Goal: Information Seeking & Learning: Learn about a topic

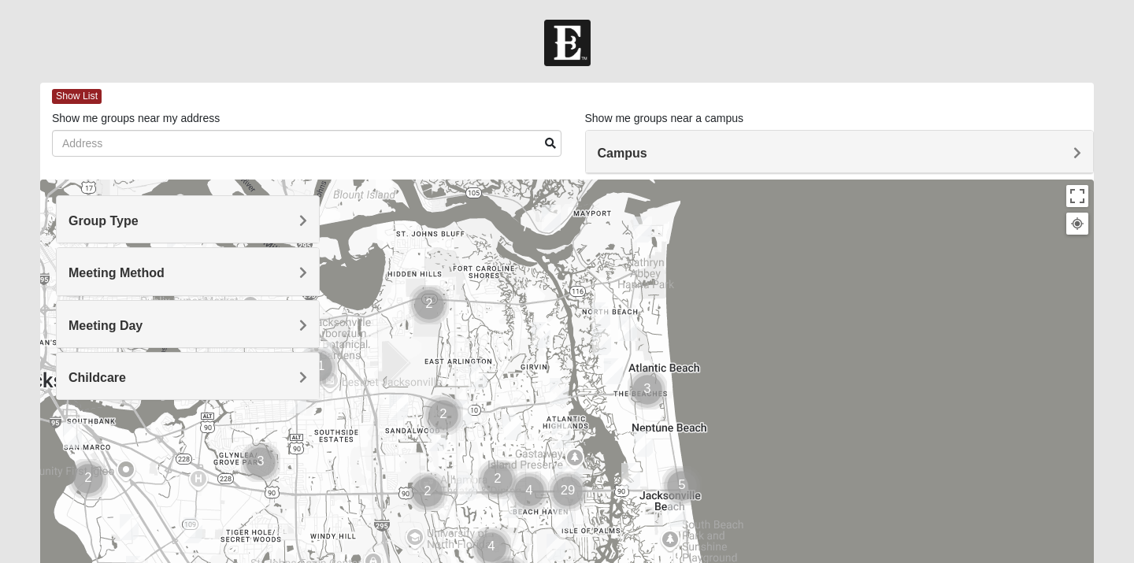
click at [161, 271] on span "Meeting Method" at bounding box center [117, 272] width 96 height 13
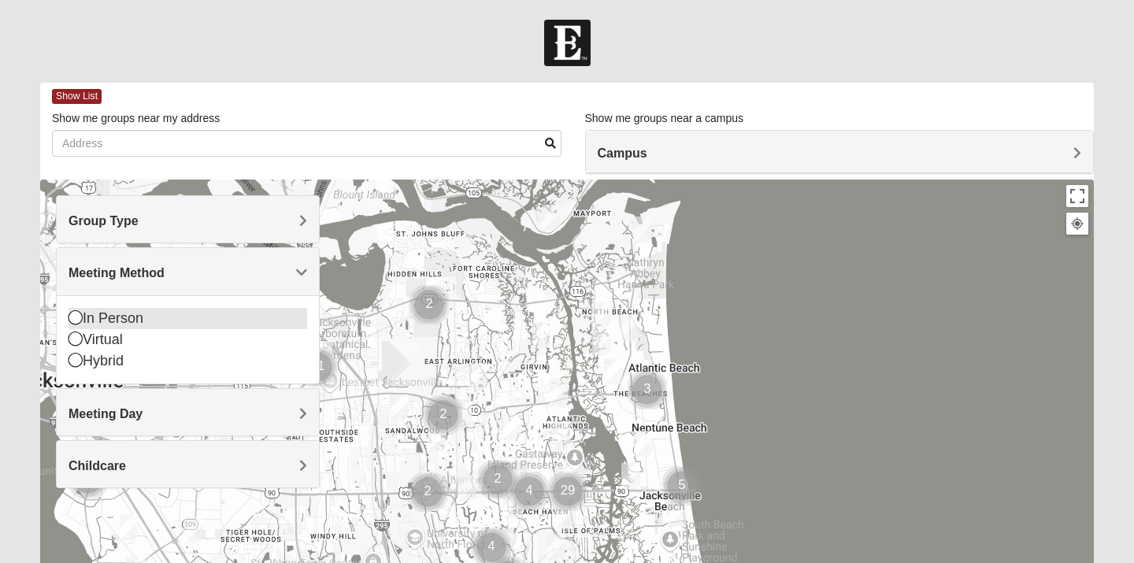
click at [109, 315] on div "In Person" at bounding box center [188, 318] width 239 height 21
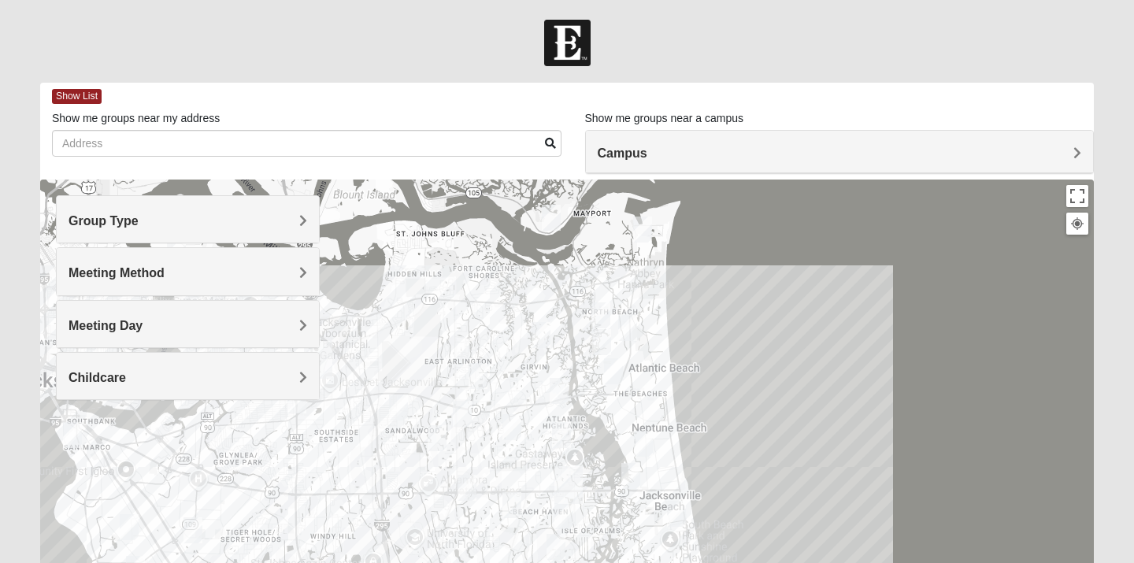
click at [111, 232] on div "Group Type" at bounding box center [188, 219] width 262 height 46
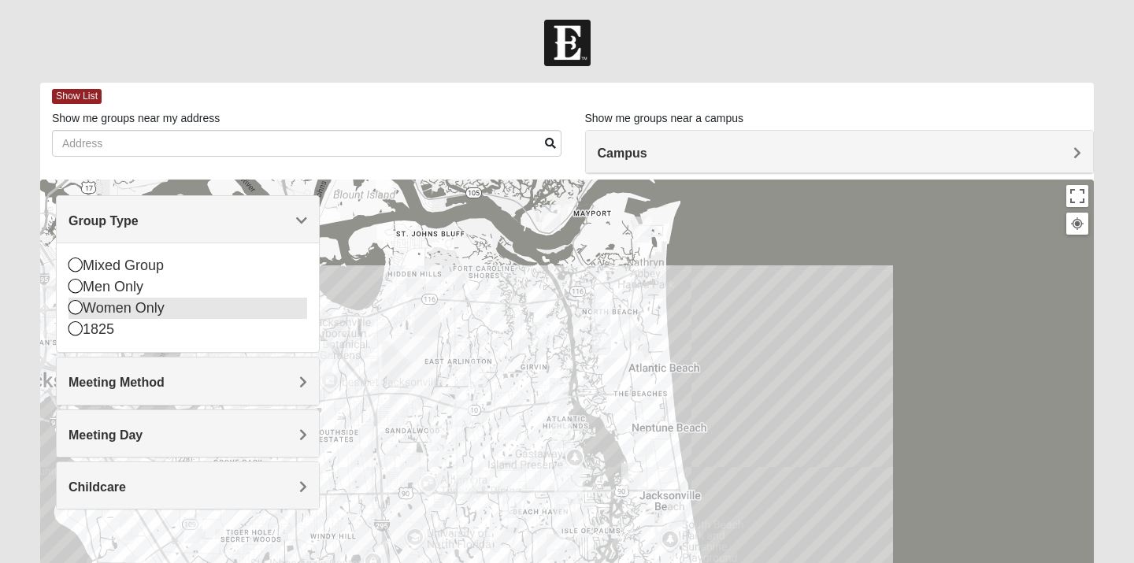
click at [86, 308] on div "Women Only" at bounding box center [188, 308] width 239 height 21
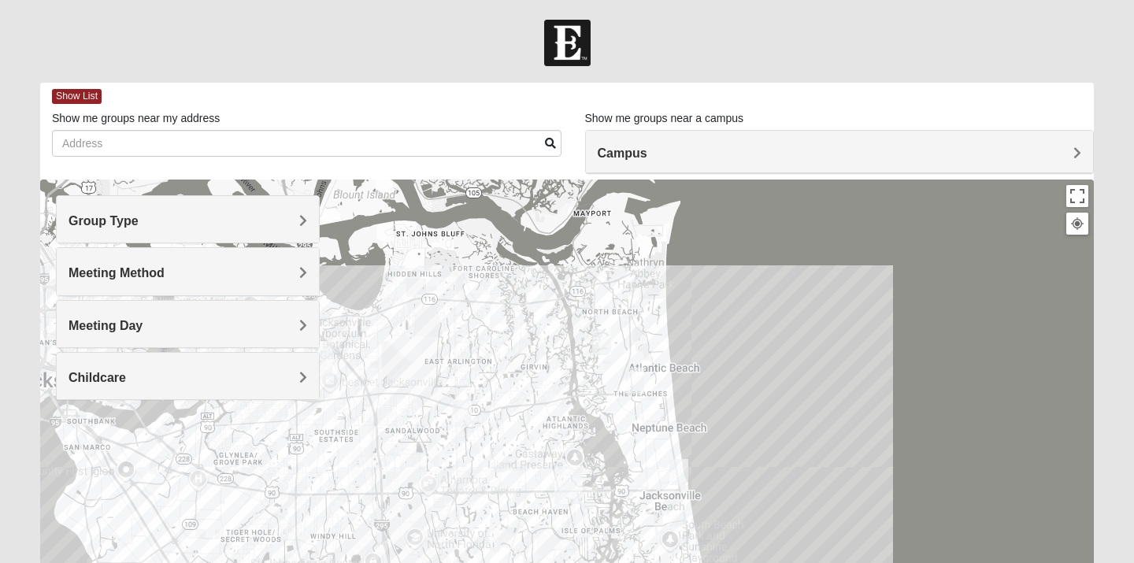
click at [91, 374] on span "Childcare" at bounding box center [97, 377] width 57 height 13
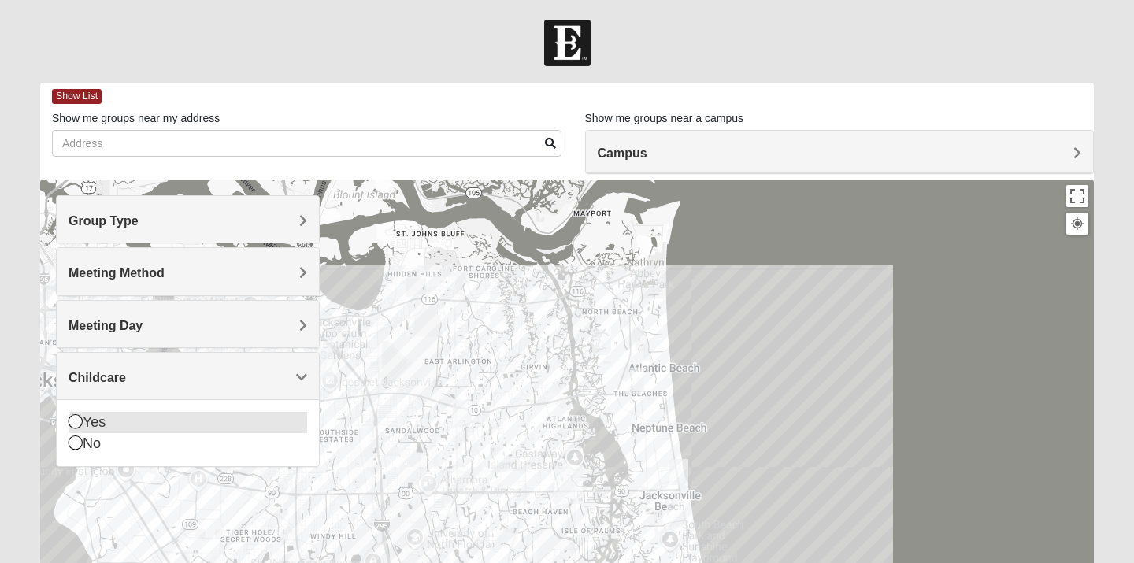
click at [82, 421] on icon at bounding box center [76, 421] width 14 height 14
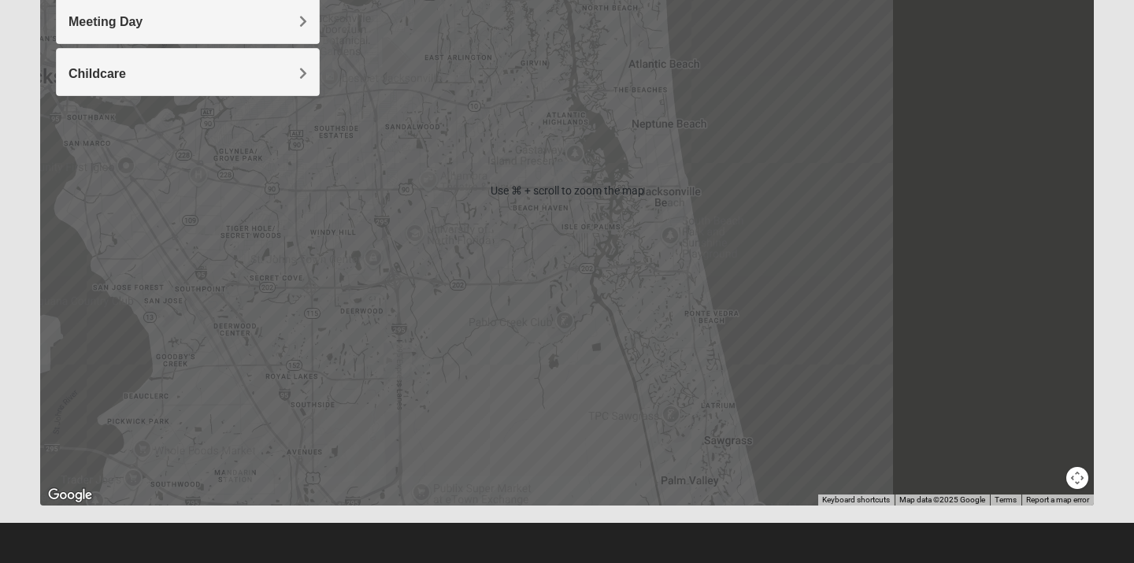
scroll to position [304, 0]
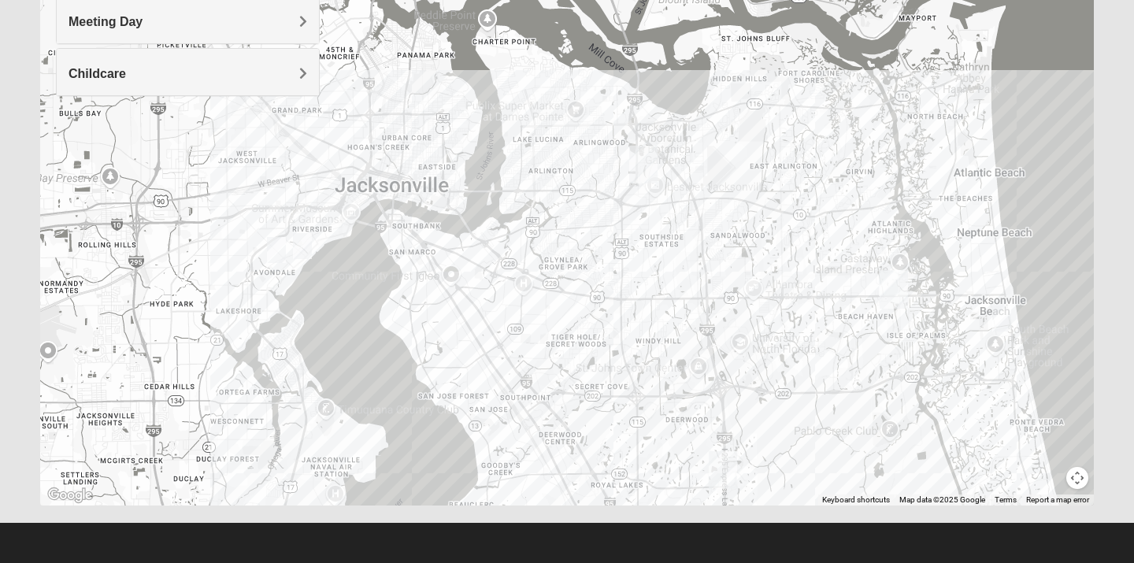
drag, startPoint x: 195, startPoint y: 309, endPoint x: 524, endPoint y: 419, distance: 347.9
click at [522, 417] on div at bounding box center [567, 191] width 1054 height 630
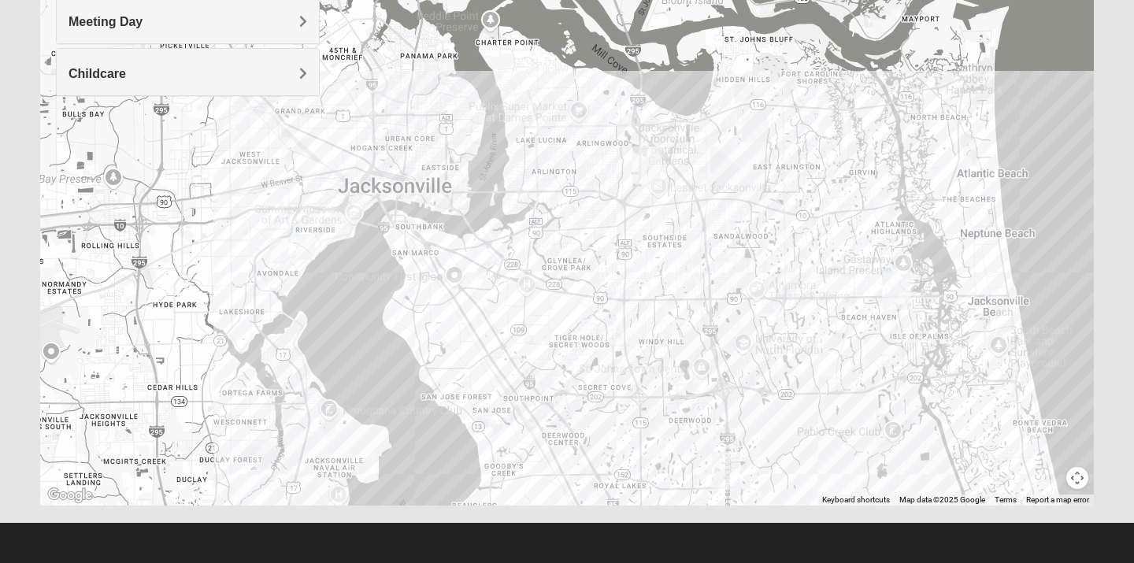
drag, startPoint x: 265, startPoint y: 375, endPoint x: 242, endPoint y: 17, distance: 359.1
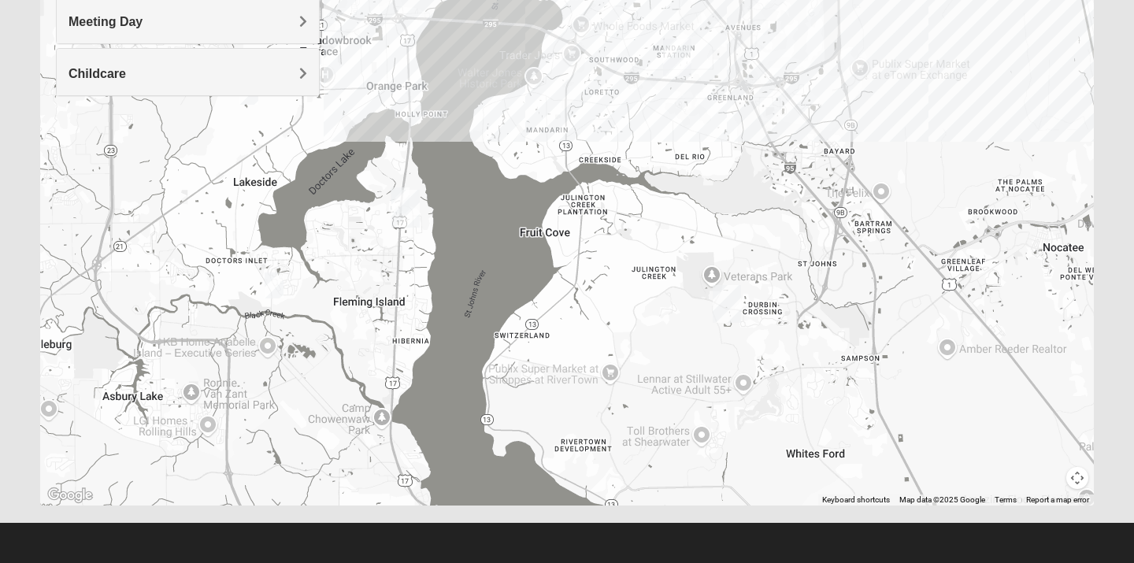
drag, startPoint x: 298, startPoint y: 154, endPoint x: 441, endPoint y: 625, distance: 492.8
click at [441, 562] on html "Log In Find A Group Error Show List Loading Groups" at bounding box center [567, 129] width 1134 height 867
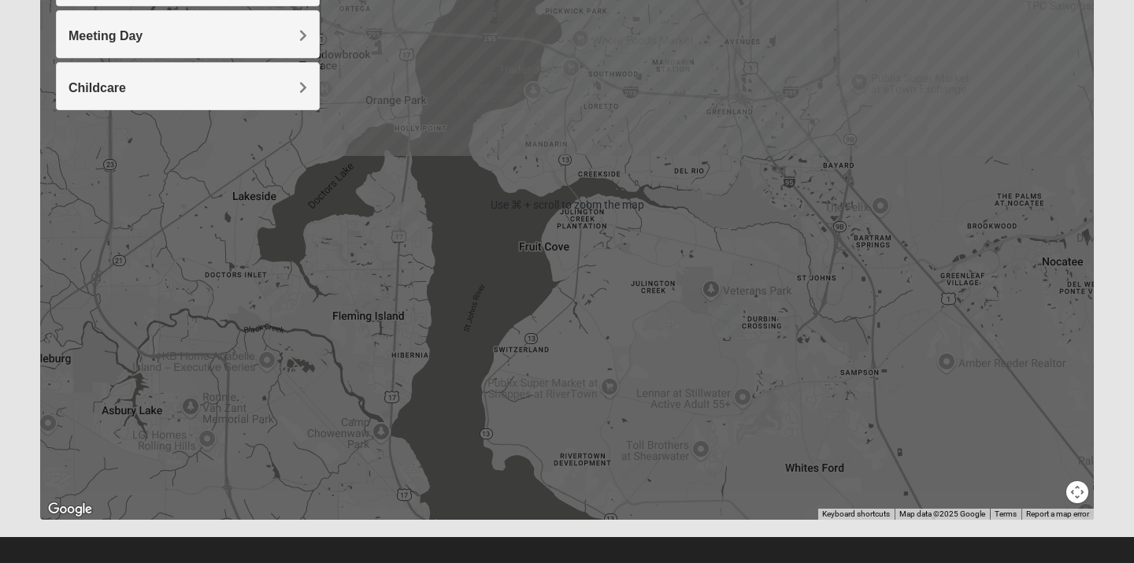
scroll to position [293, 0]
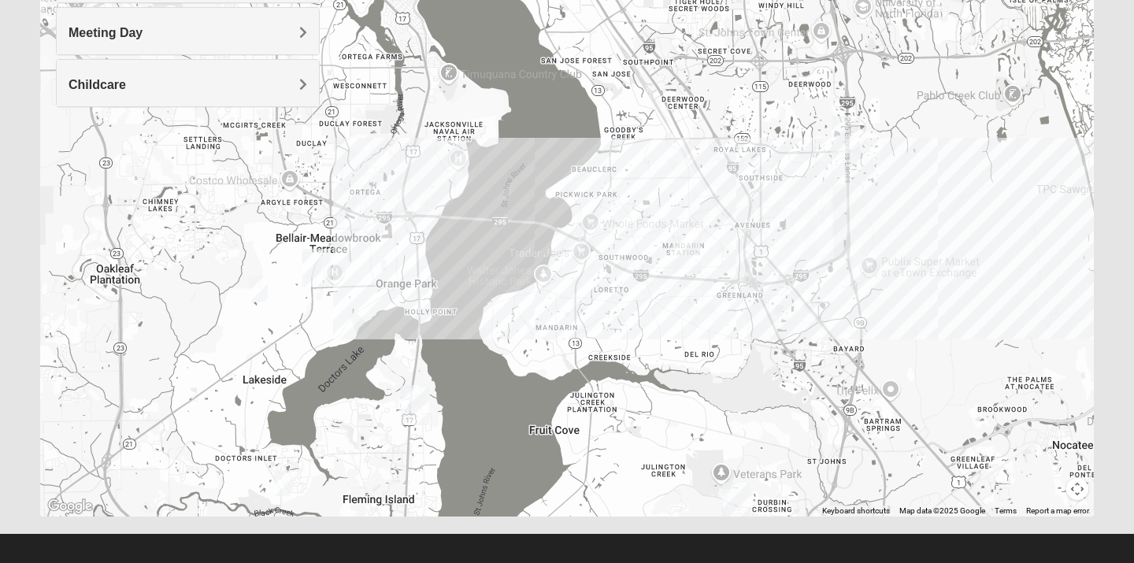
drag, startPoint x: 451, startPoint y: 223, endPoint x: 461, endPoint y: 413, distance: 190.9
click at [461, 413] on div at bounding box center [567, 202] width 1054 height 630
click at [410, 398] on img "Fleming Island" at bounding box center [415, 407] width 28 height 38
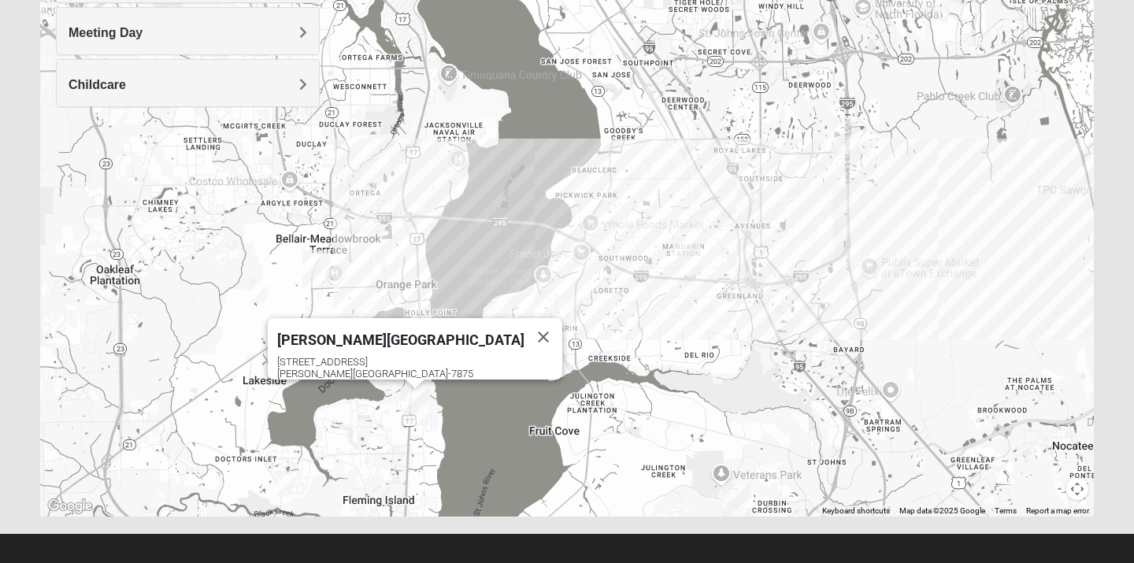
click at [1074, 487] on button "Map camera controls" at bounding box center [1077, 489] width 22 height 22
click at [1048, 433] on button "Zoom in" at bounding box center [1050, 434] width 22 height 22
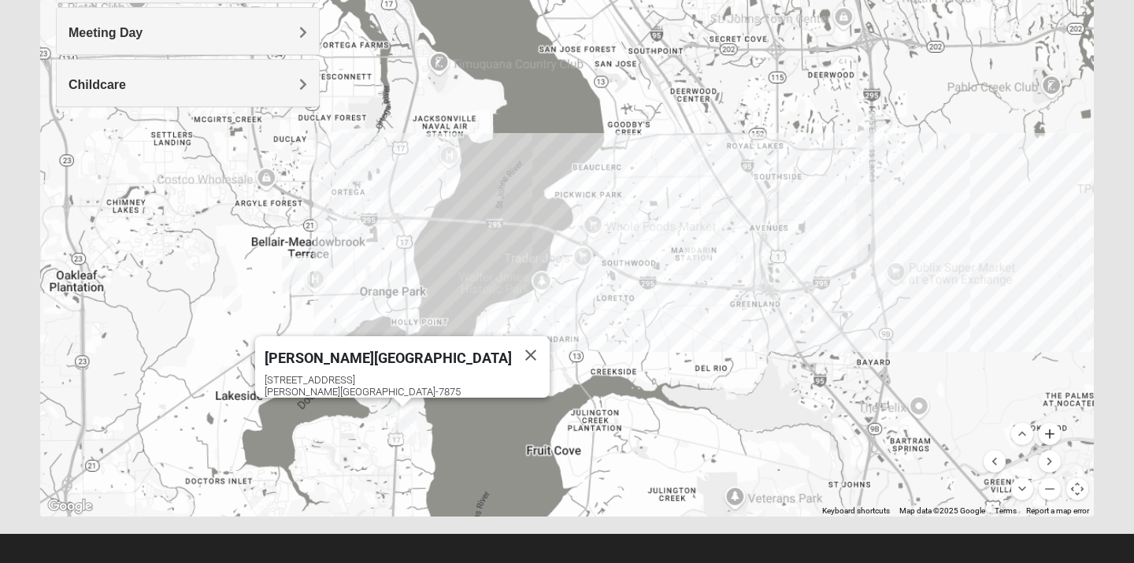
click at [1048, 433] on button "Zoom in" at bounding box center [1050, 434] width 22 height 22
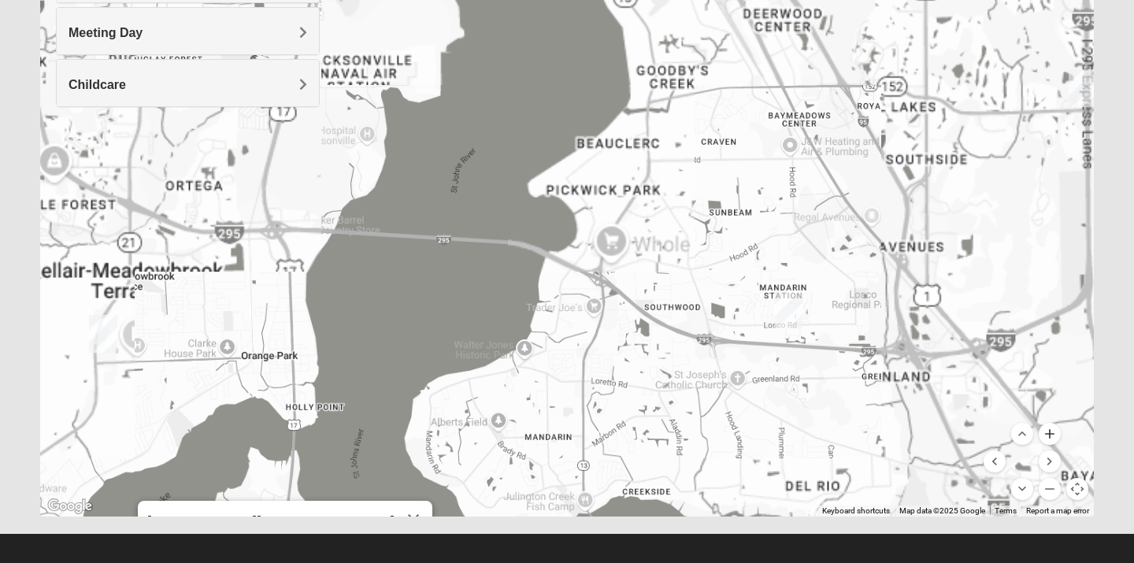
click at [1048, 433] on button "Zoom in" at bounding box center [1050, 434] width 22 height 22
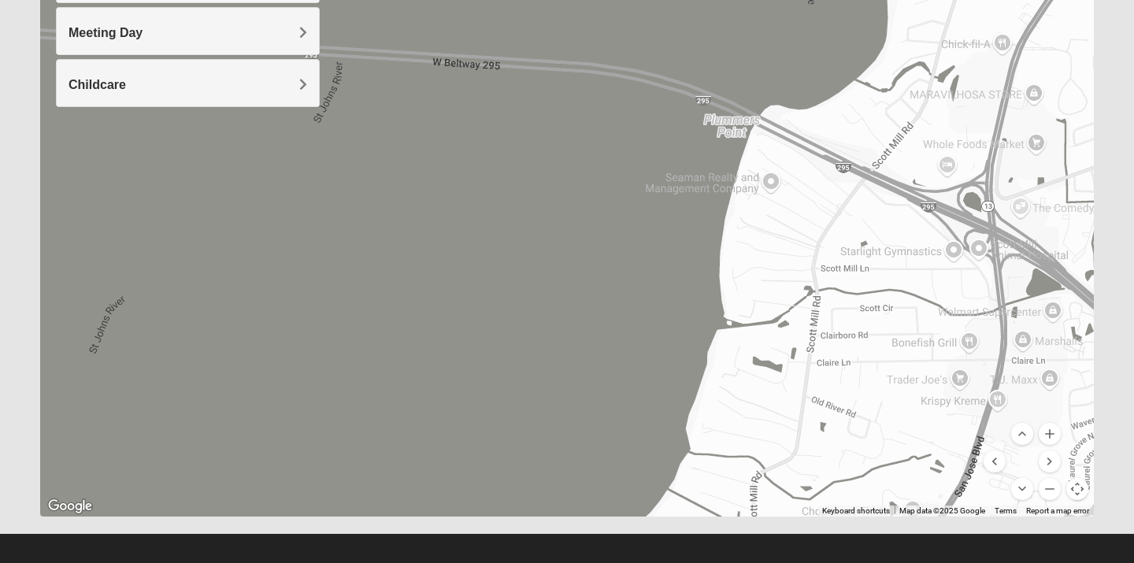
drag, startPoint x: 419, startPoint y: 328, endPoint x: 798, endPoint y: -39, distance: 528.0
click at [798, 0] on html "Log In Find A Group Error Show List Loading Groups" at bounding box center [567, 140] width 1134 height 867
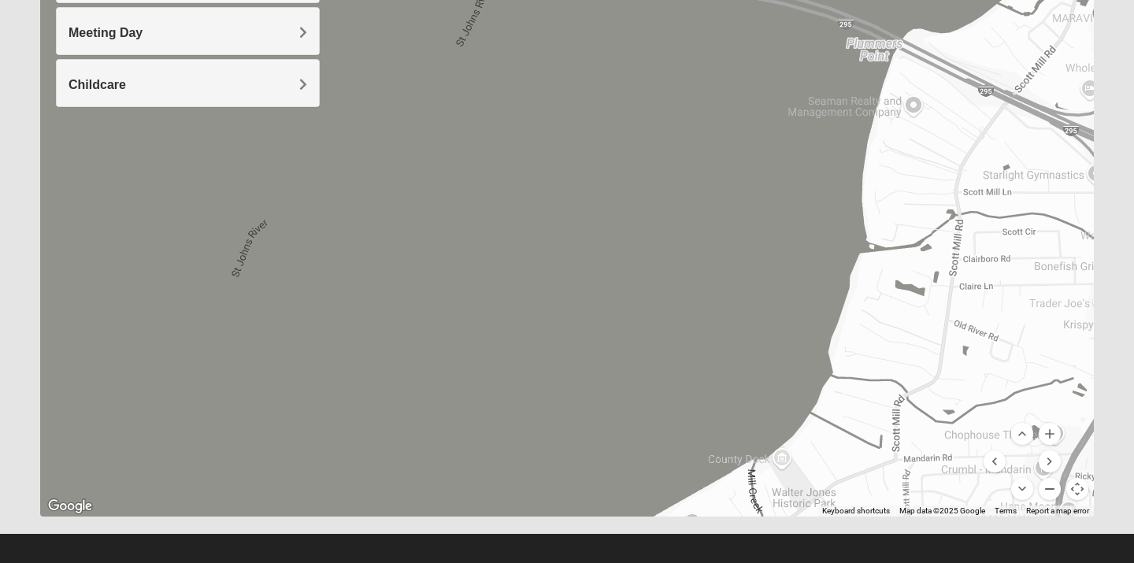
click at [1053, 495] on button "Zoom out" at bounding box center [1050, 489] width 22 height 22
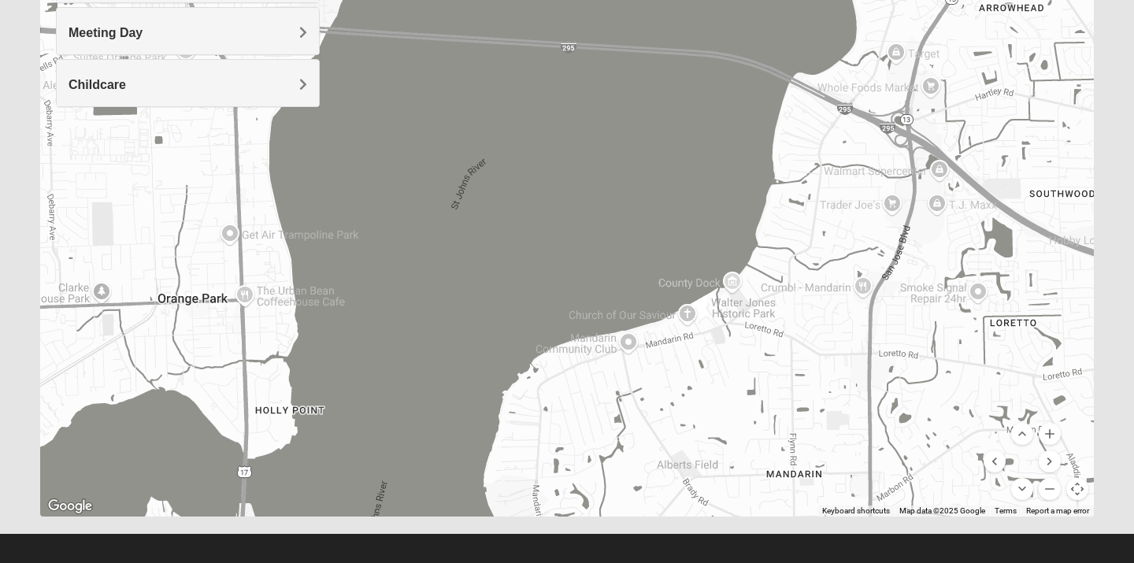
drag, startPoint x: 278, startPoint y: 426, endPoint x: 484, endPoint y: 183, distance: 317.9
click at [484, 183] on div "Fleming Island 4459 US Highway 17 Fleming Island, FL 32003-7875" at bounding box center [567, 202] width 1054 height 630
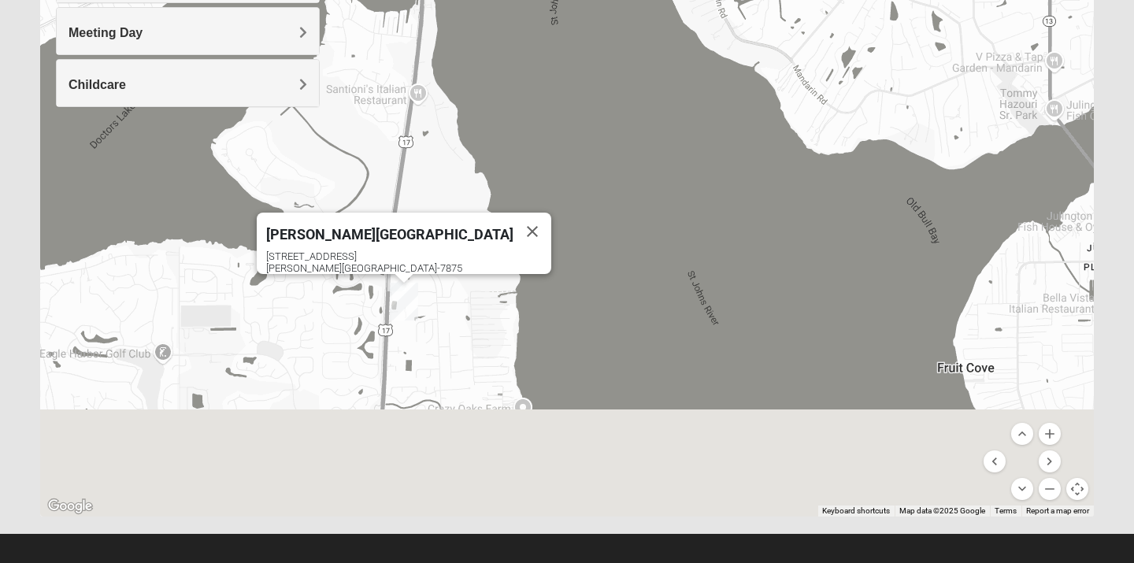
drag, startPoint x: 432, startPoint y: 377, endPoint x: 488, endPoint y: 19, distance: 362.7
click at [488, 19] on div "Fleming Island 4459 US Highway 17 Fleming Island, FL 32003-7875" at bounding box center [567, 202] width 1054 height 630
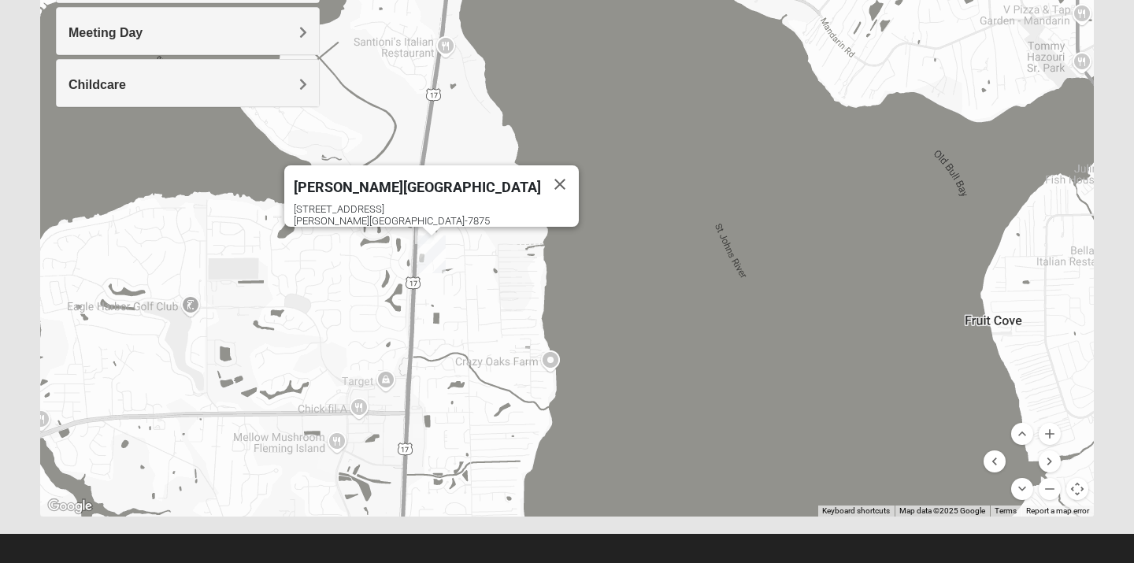
click at [568, 238] on div "Fleming Island 4459 US Highway 17 Fleming Island, FL 32003-7875" at bounding box center [567, 202] width 1054 height 630
click at [541, 176] on button "Close" at bounding box center [560, 184] width 38 height 38
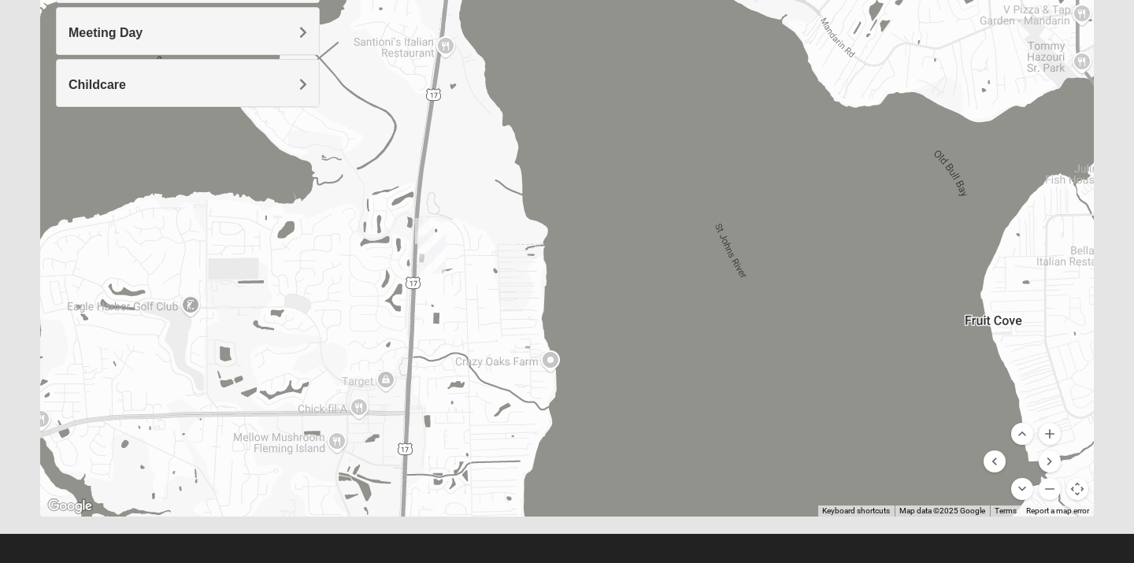
click at [425, 227] on img "On Campus Womens Thousand 32003" at bounding box center [424, 231] width 19 height 26
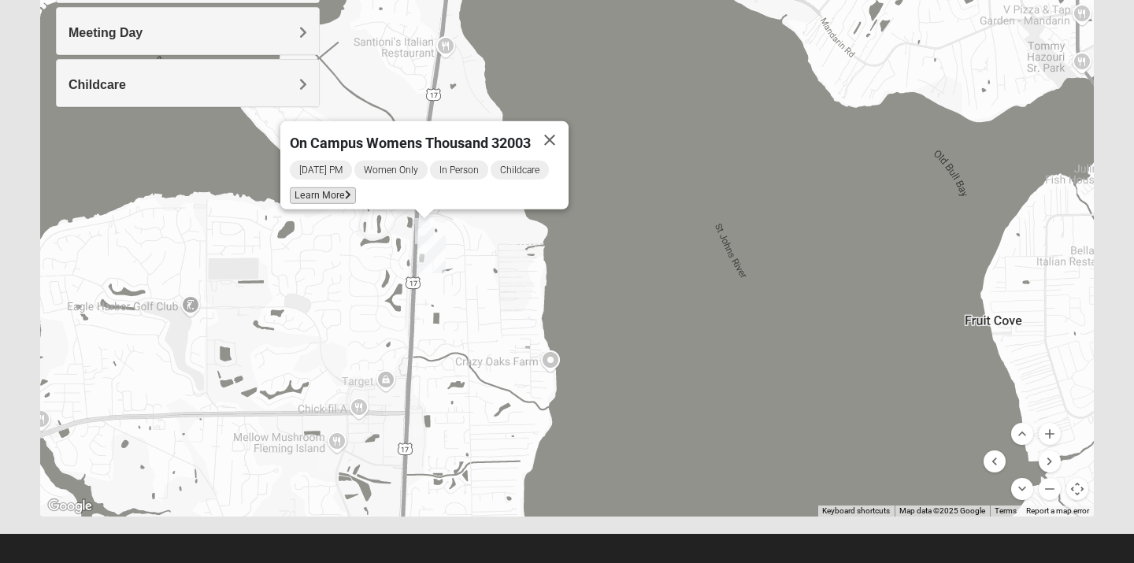
click at [349, 191] on icon at bounding box center [348, 195] width 6 height 9
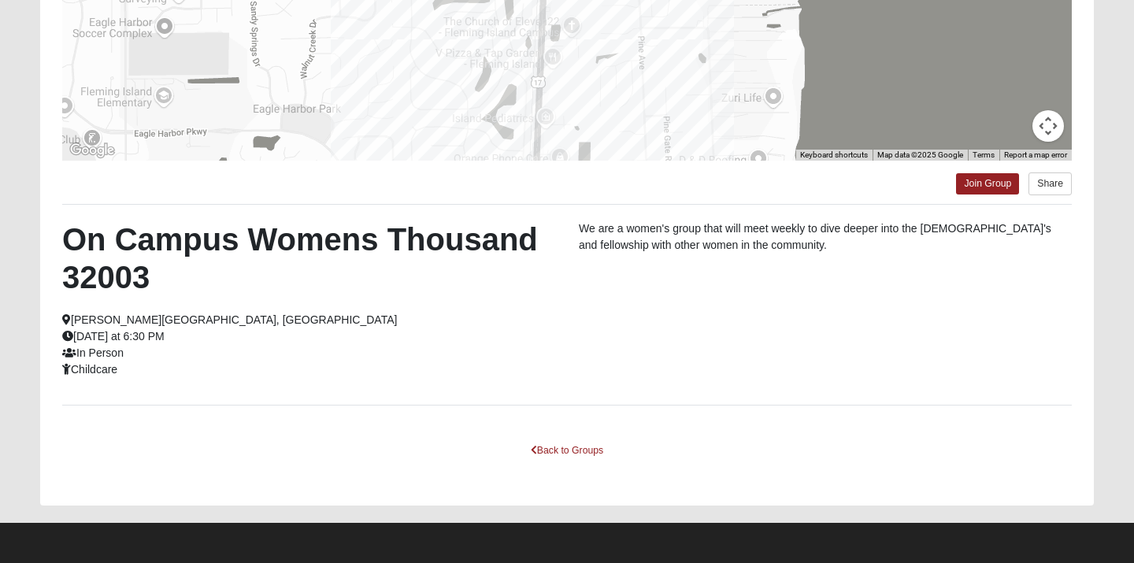
scroll to position [327, 0]
click at [968, 180] on link "Join Group" at bounding box center [987, 183] width 63 height 21
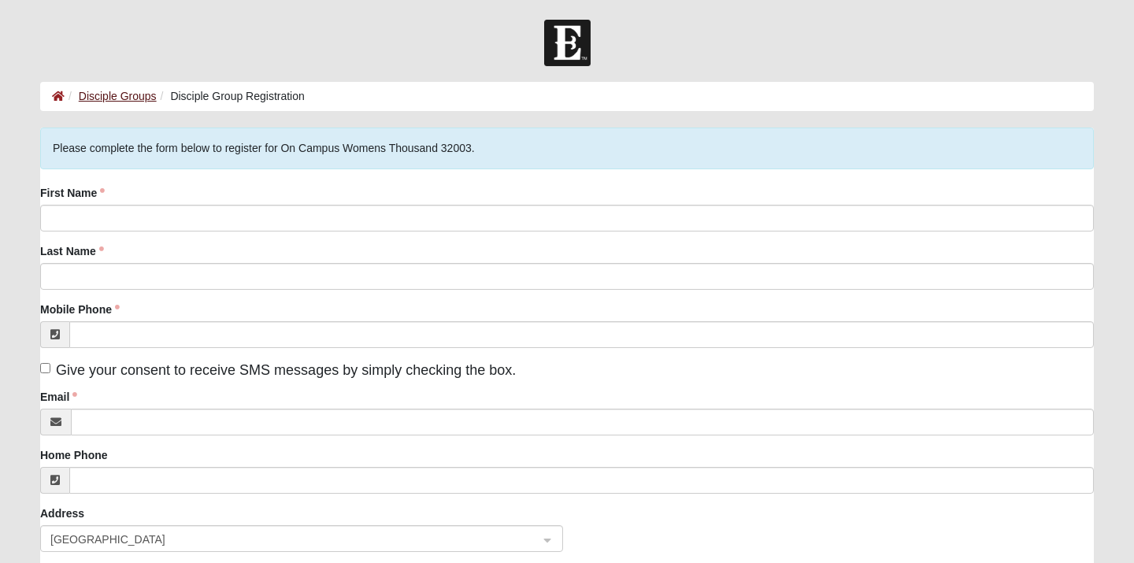
click at [104, 99] on link "Disciple Groups" at bounding box center [118, 96] width 78 height 13
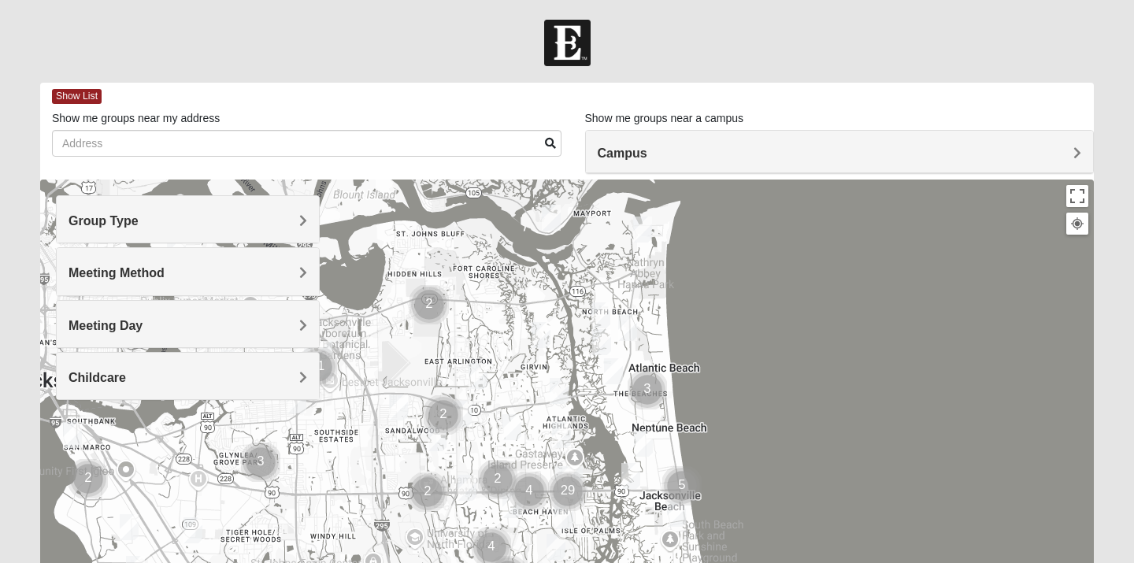
click at [248, 224] on h4 "Group Type" at bounding box center [188, 220] width 239 height 15
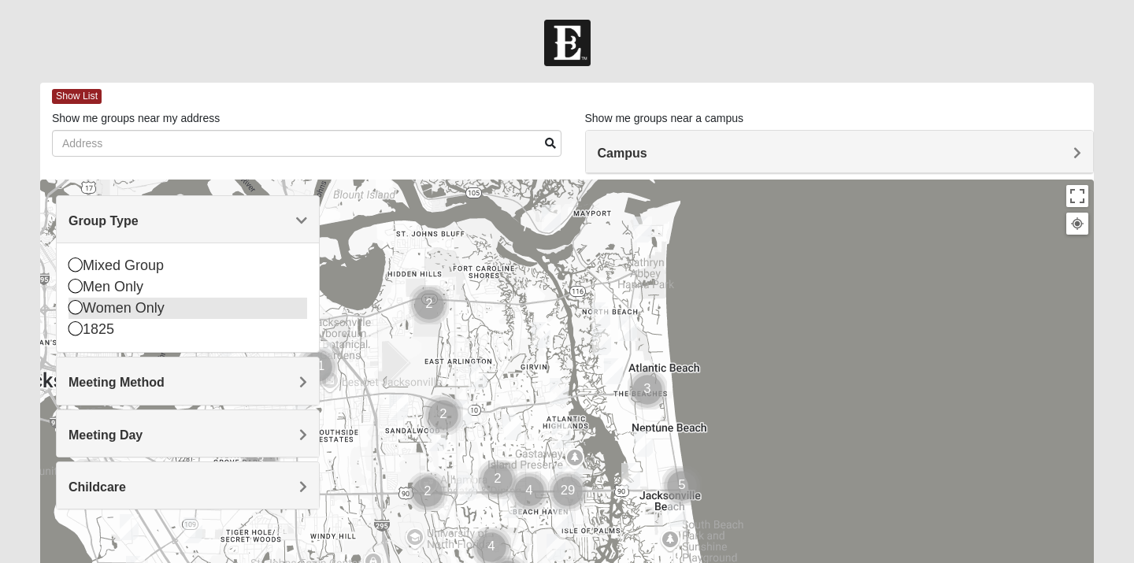
click at [79, 310] on icon at bounding box center [76, 307] width 14 height 14
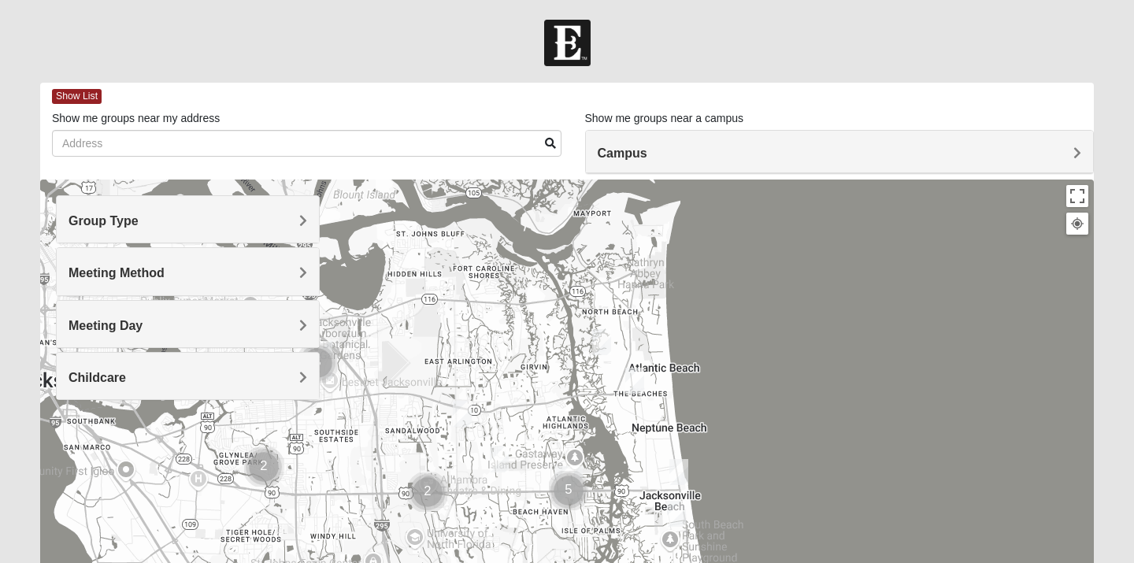
click at [101, 269] on span "Meeting Method" at bounding box center [117, 272] width 96 height 13
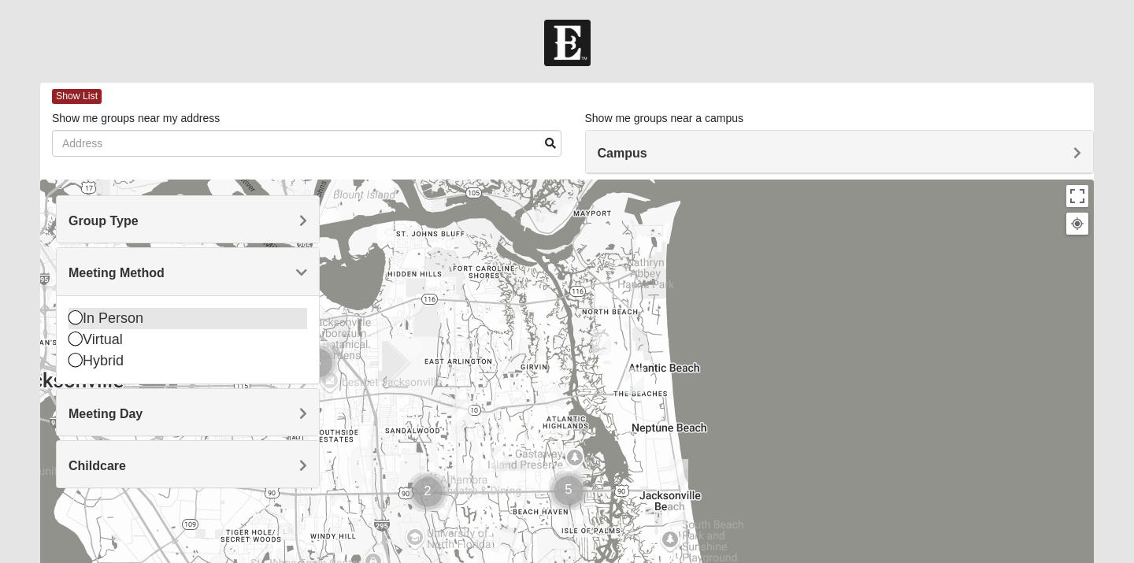
click at [70, 319] on icon at bounding box center [76, 317] width 14 height 14
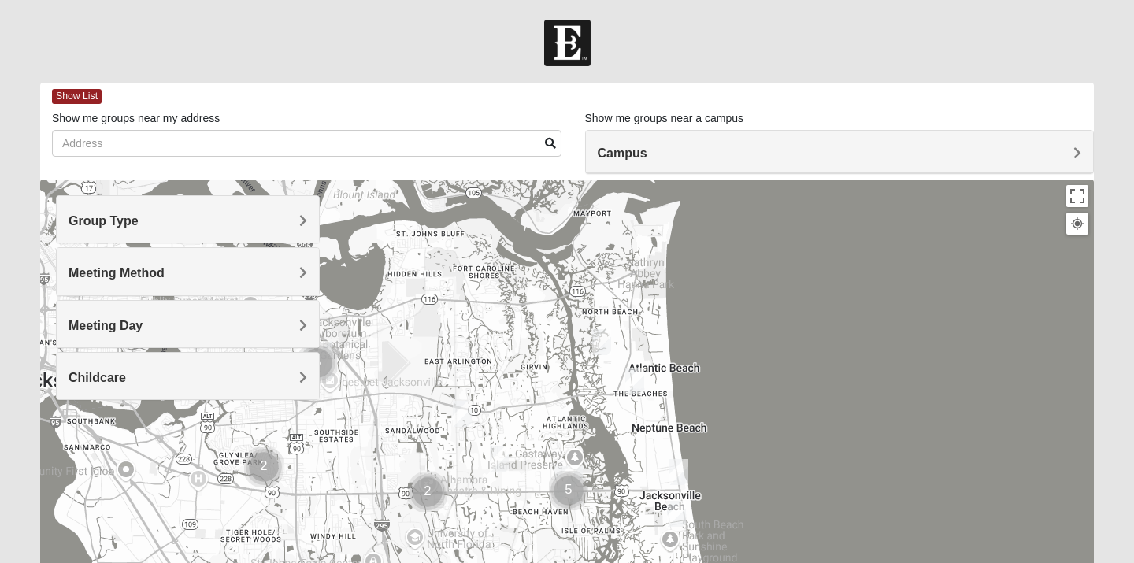
click at [74, 326] on span "Meeting Day" at bounding box center [106, 325] width 74 height 13
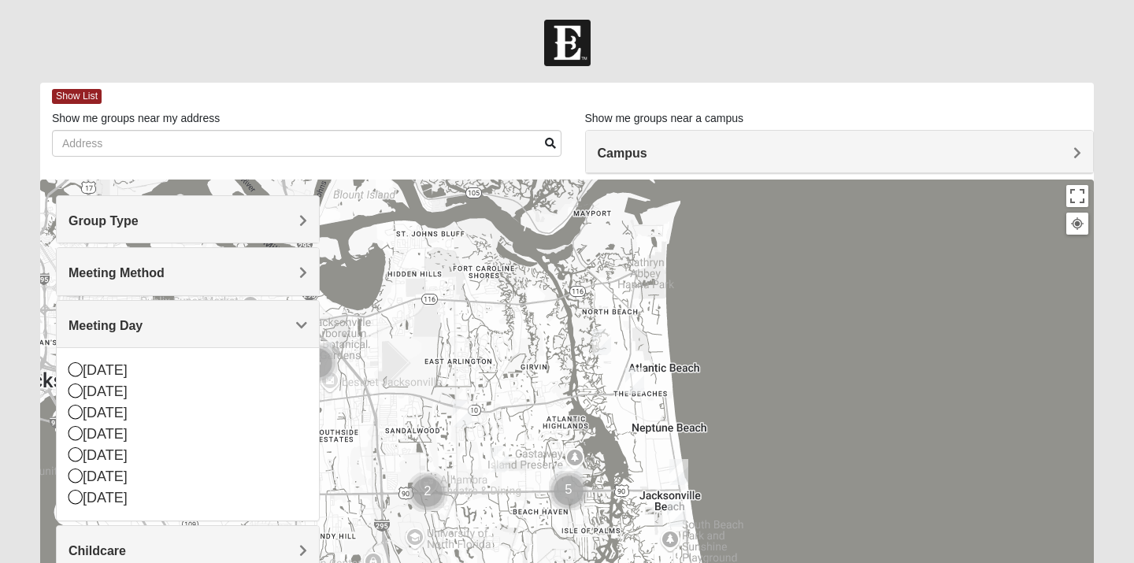
click at [74, 326] on span "Meeting Day" at bounding box center [106, 325] width 74 height 13
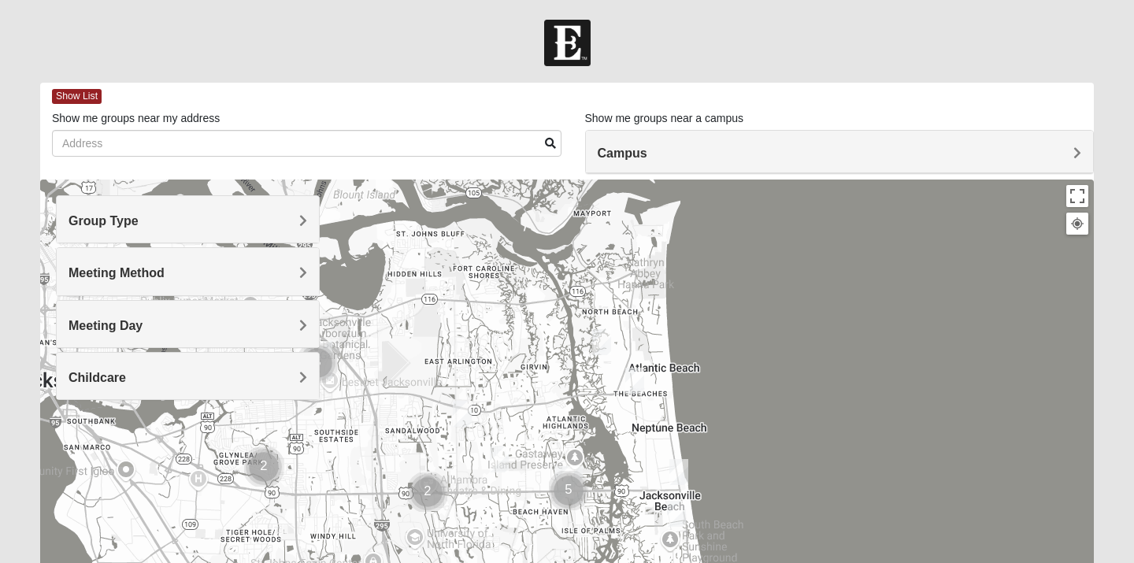
click at [87, 361] on div "Childcare" at bounding box center [188, 376] width 262 height 46
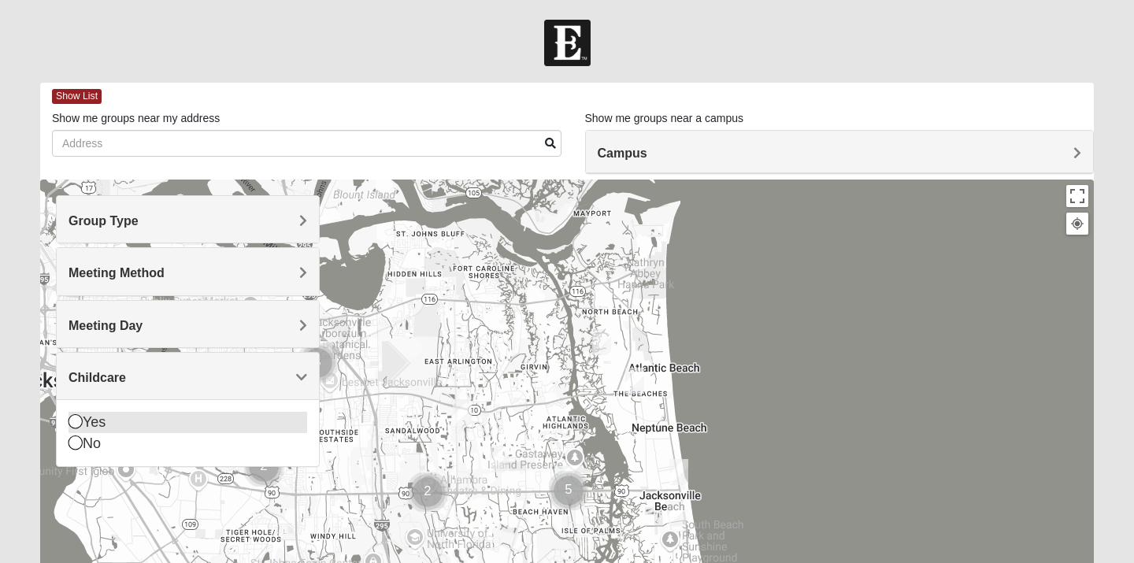
click at [78, 422] on icon at bounding box center [76, 421] width 14 height 14
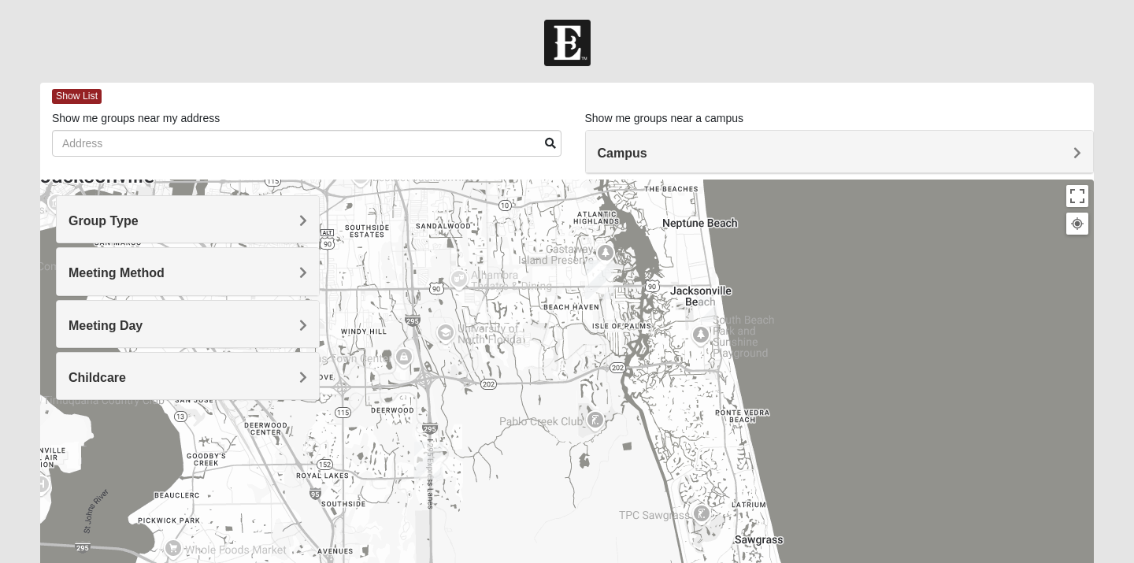
drag, startPoint x: 389, startPoint y: 400, endPoint x: 417, endPoint y: 191, distance: 210.5
click at [417, 191] on div at bounding box center [567, 495] width 1054 height 630
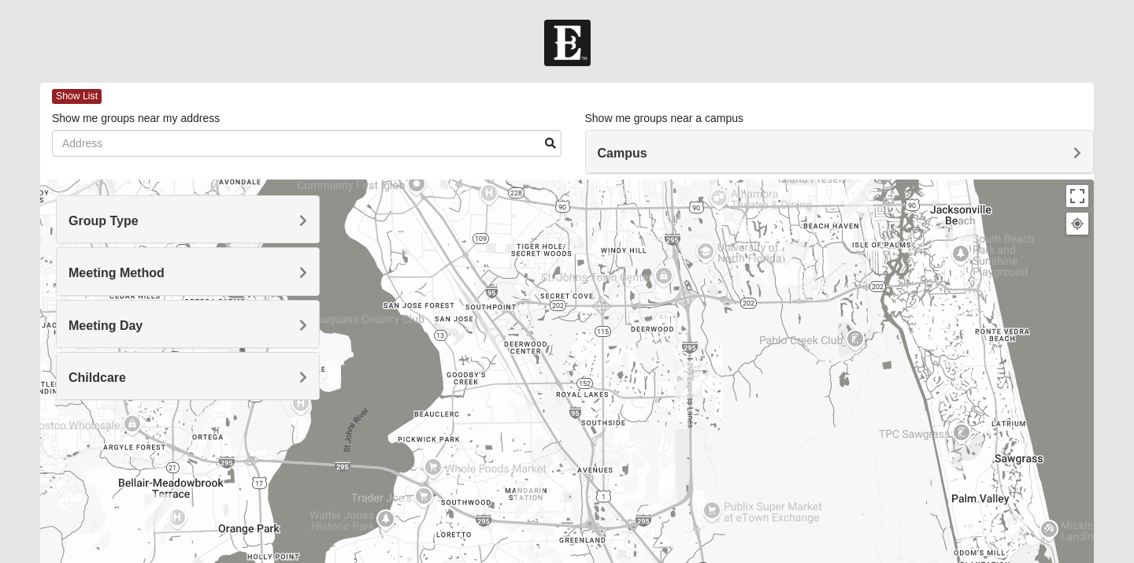
drag, startPoint x: 334, startPoint y: 454, endPoint x: 608, endPoint y: 365, distance: 288.1
click at [608, 365] on div at bounding box center [567, 495] width 1054 height 630
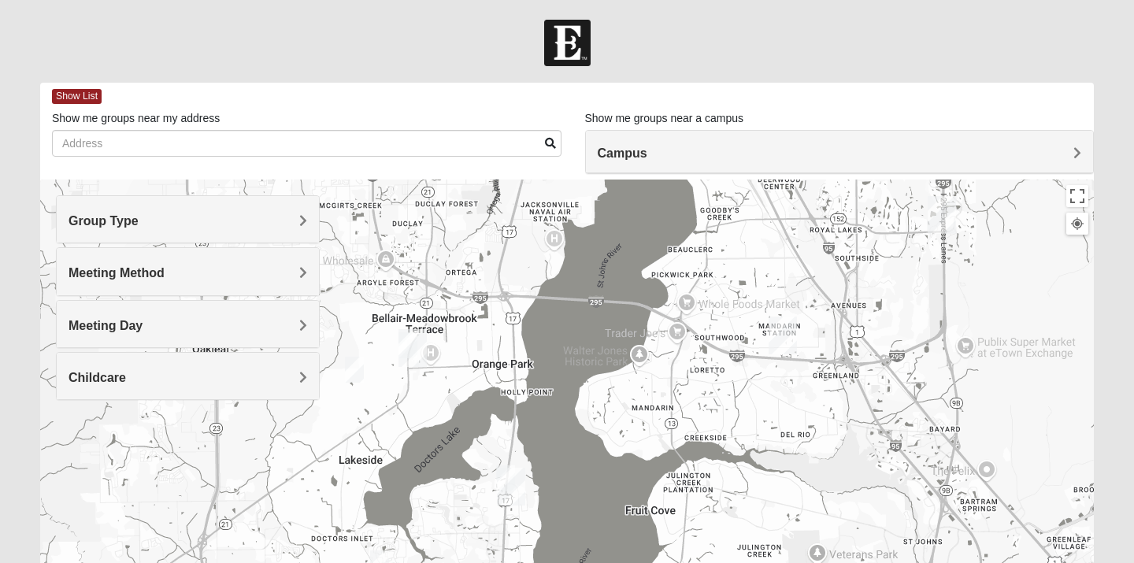
drag, startPoint x: 262, startPoint y: 501, endPoint x: 492, endPoint y: 337, distance: 282.3
click at [492, 337] on div at bounding box center [567, 495] width 1054 height 630
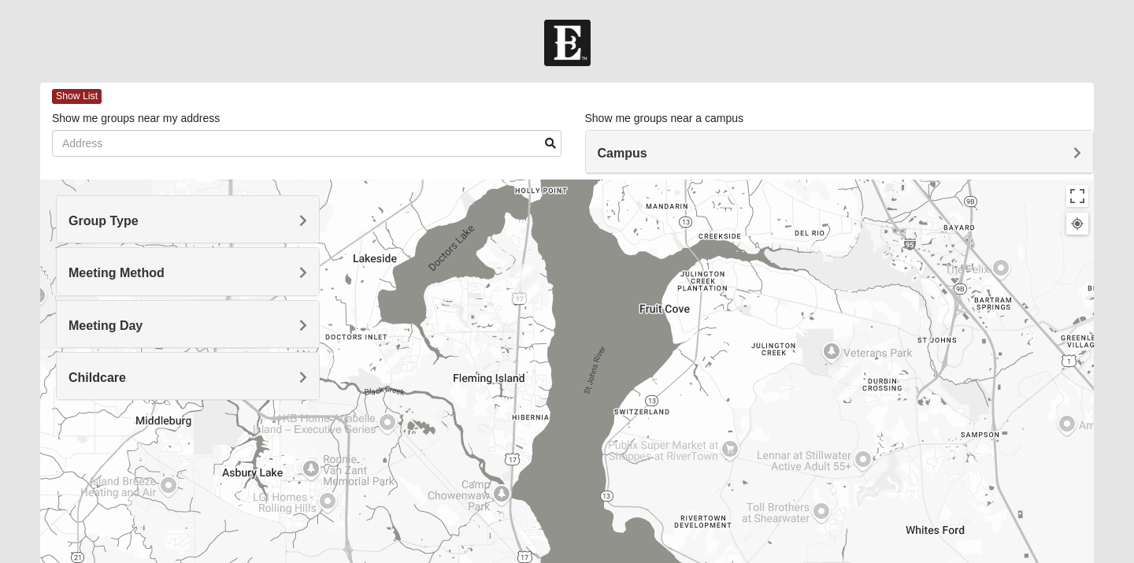
drag, startPoint x: 423, startPoint y: 464, endPoint x: 457, endPoint y: 233, distance: 233.2
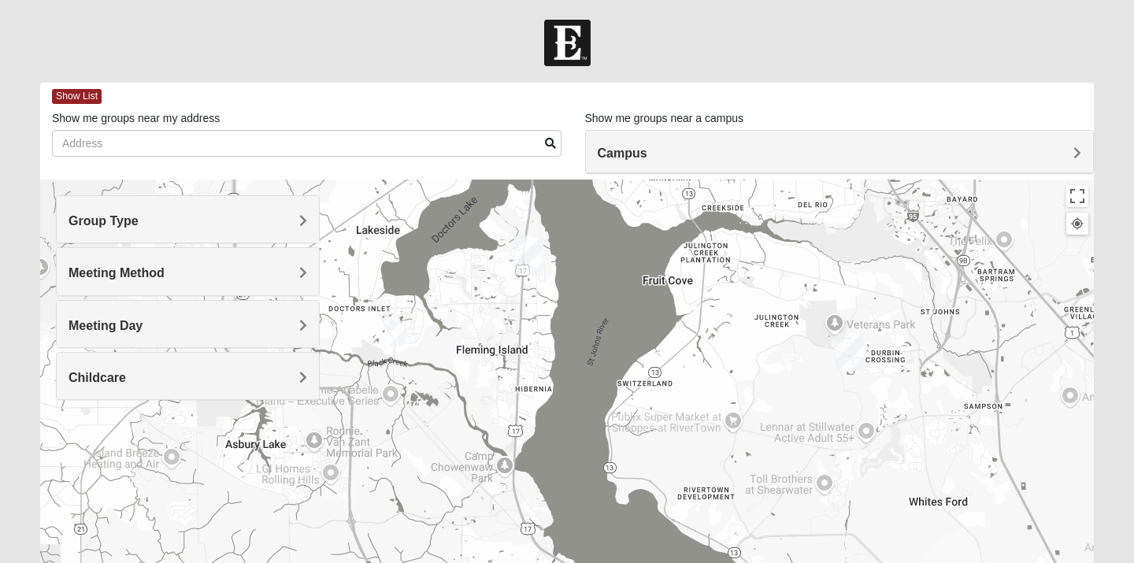
click at [400, 334] on img "Womens New 32068" at bounding box center [396, 334] width 19 height 26
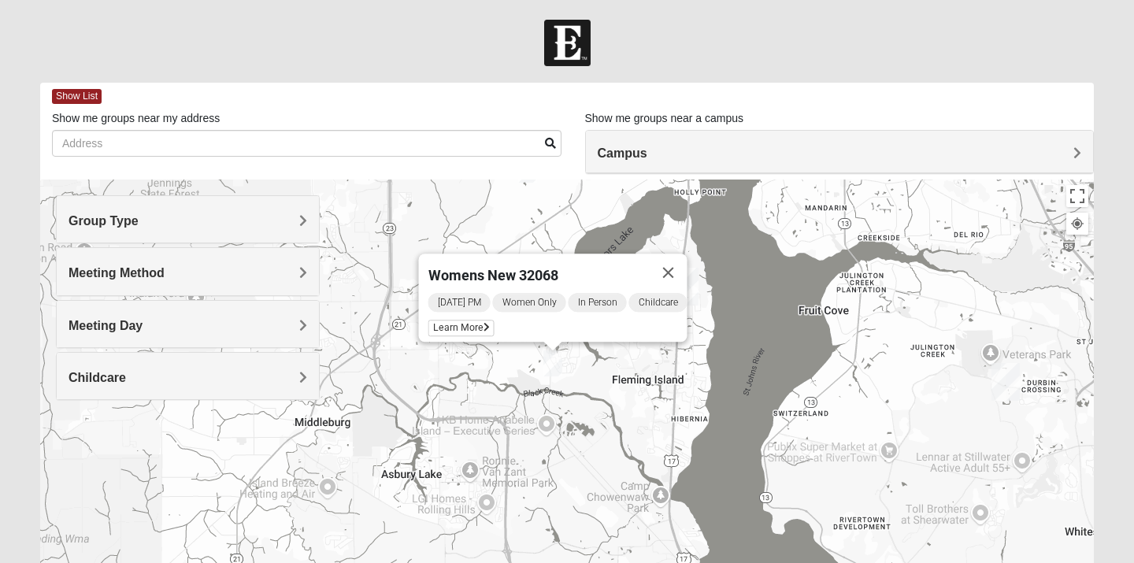
drag, startPoint x: 355, startPoint y: 436, endPoint x: 503, endPoint y: 464, distance: 150.6
click at [510, 457] on div "Womens New 32068 Wednesday PM Women Only In Person Childcare Learn More" at bounding box center [567, 495] width 1054 height 630
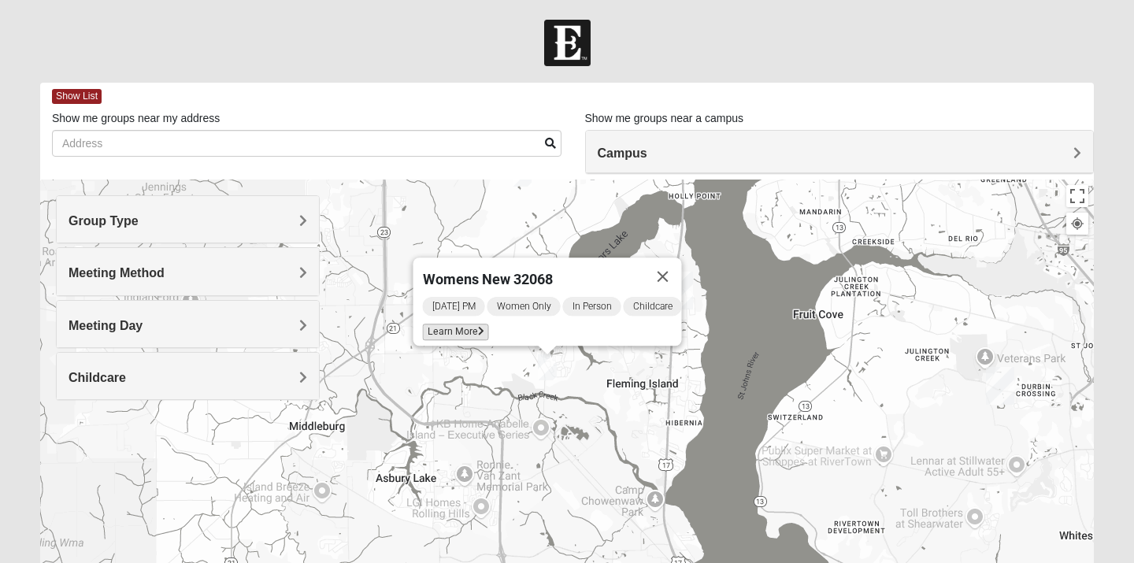
click at [452, 328] on span "Learn More" at bounding box center [456, 332] width 66 height 17
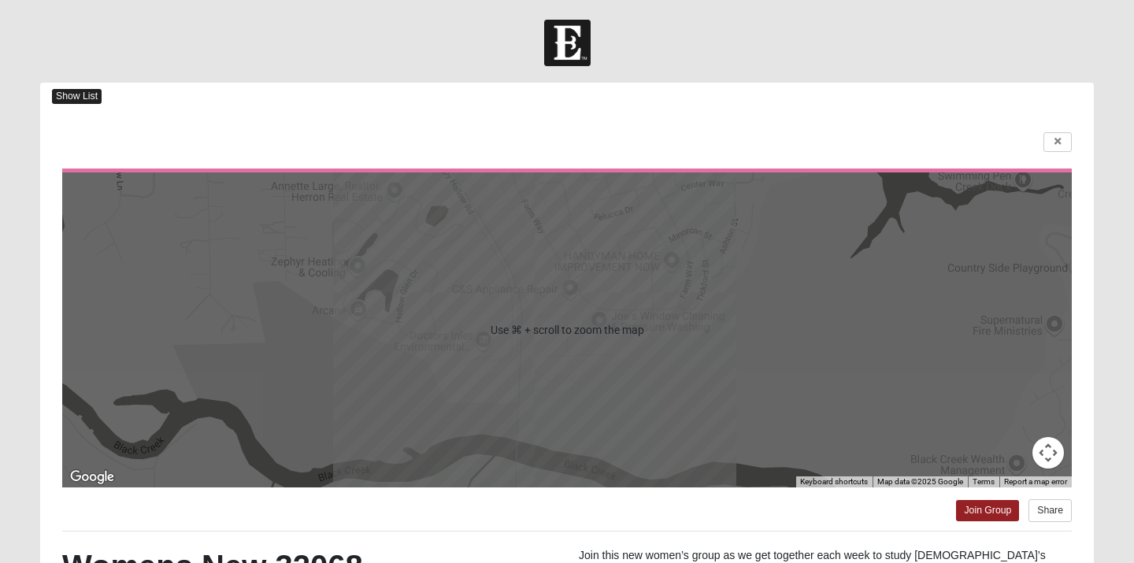
click at [60, 98] on span "Show List" at bounding box center [77, 96] width 50 height 15
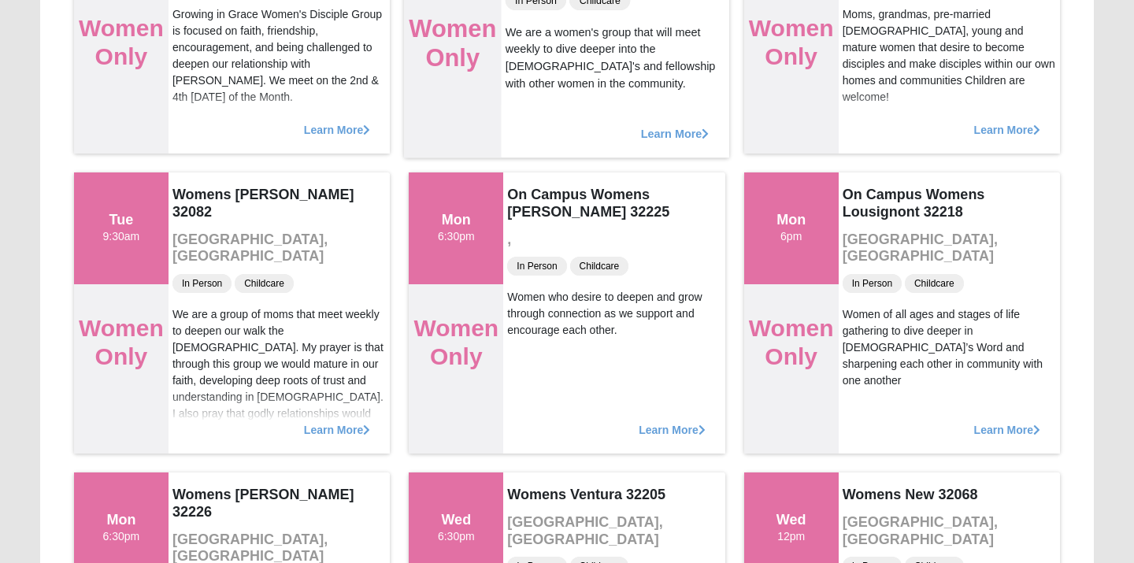
scroll to position [629, 0]
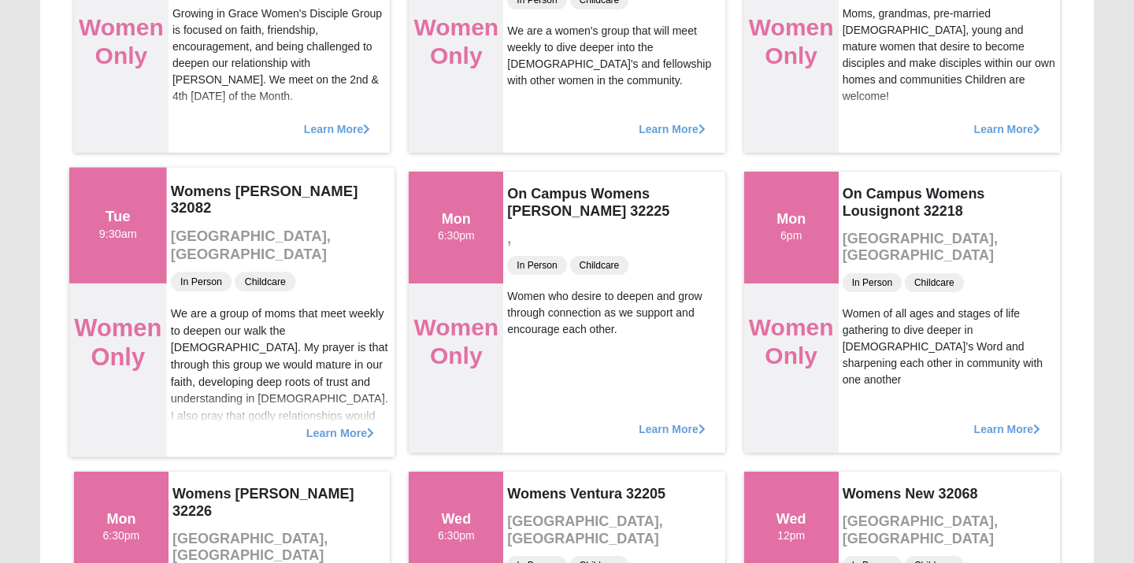
click at [337, 424] on span "Learn More" at bounding box center [340, 424] width 69 height 0
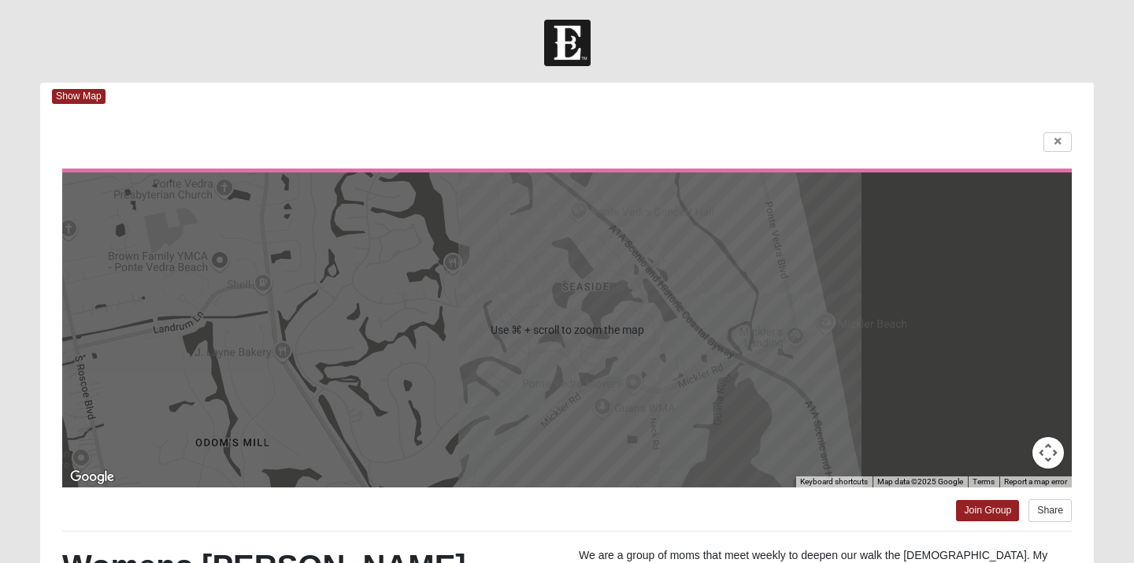
scroll to position [0, 0]
click at [83, 99] on span "Show Map" at bounding box center [79, 96] width 54 height 15
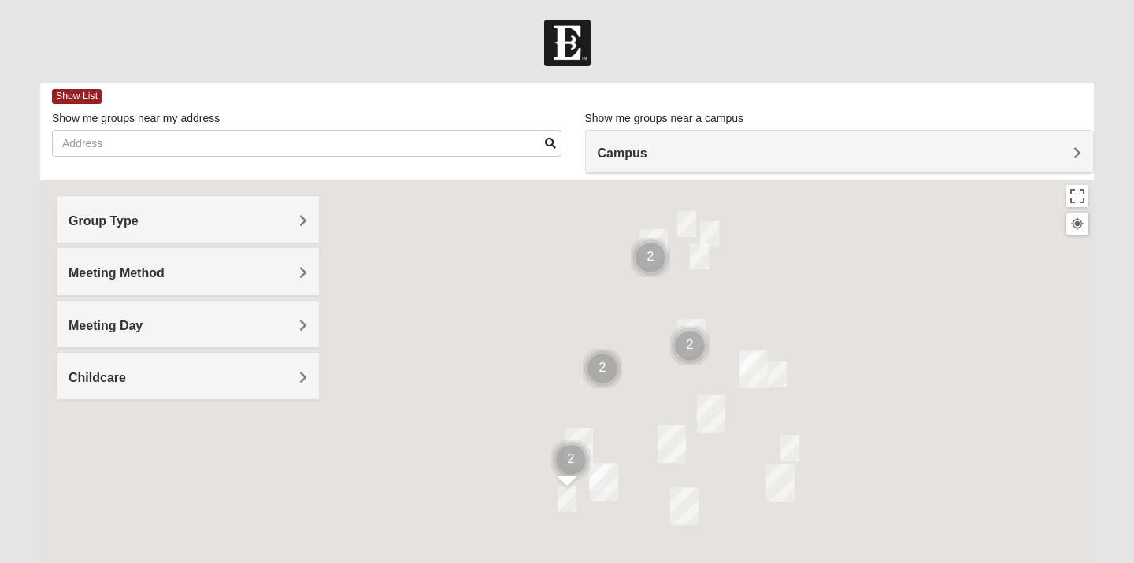
click at [139, 213] on div "Group Type" at bounding box center [188, 219] width 262 height 46
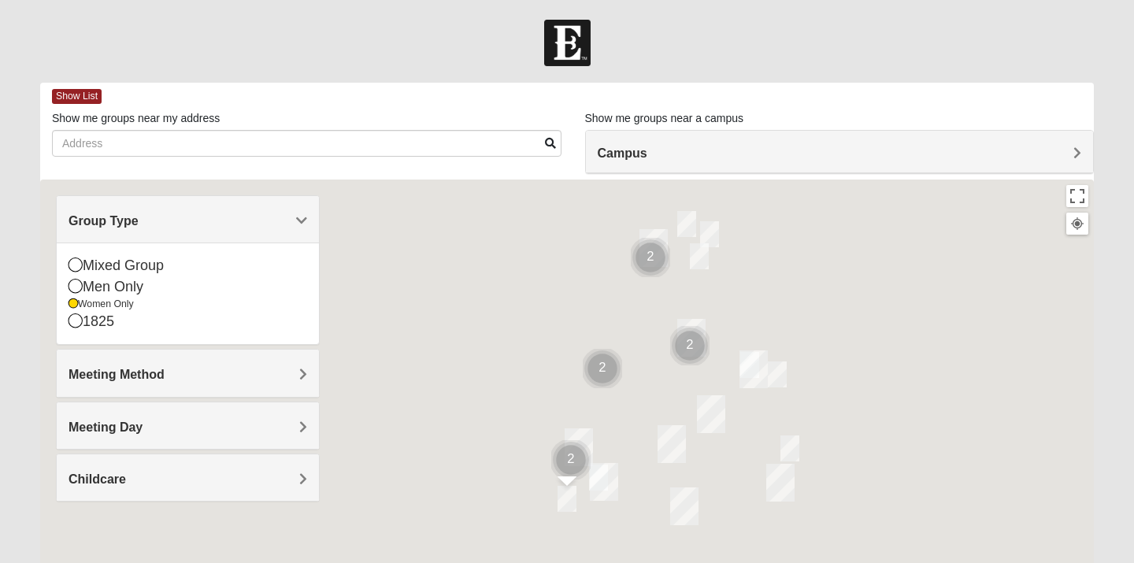
click at [98, 372] on span "Meeting Method" at bounding box center [117, 374] width 96 height 13
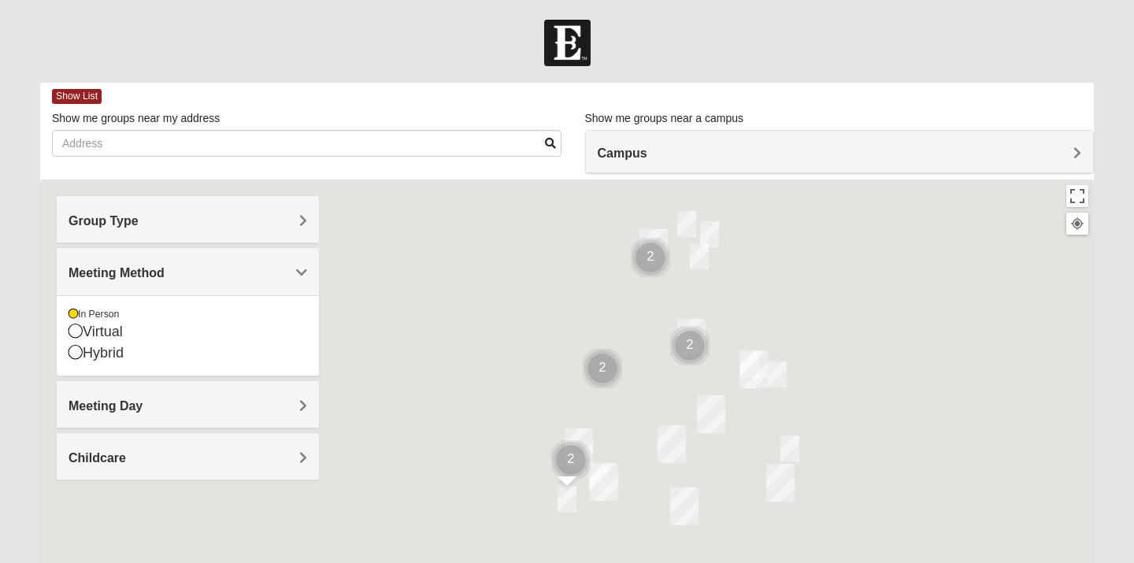
click at [101, 399] on span "Meeting Day" at bounding box center [106, 405] width 74 height 13
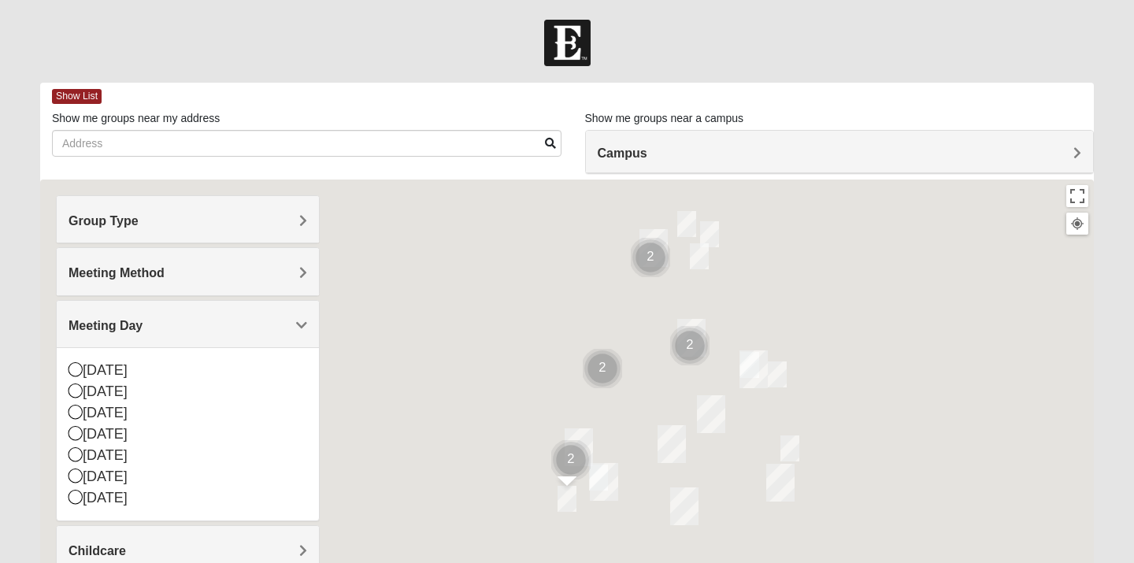
click at [107, 539] on div "Childcare" at bounding box center [188, 549] width 262 height 46
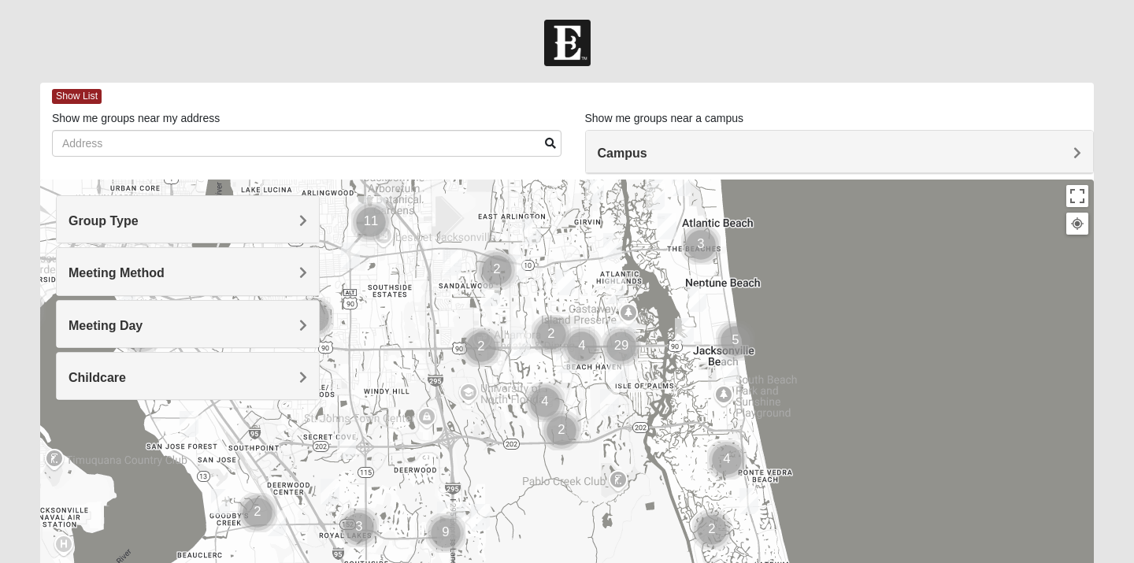
drag, startPoint x: 324, startPoint y: 501, endPoint x: 380, endPoint y: 350, distance: 160.5
click at [380, 350] on div at bounding box center [567, 495] width 1054 height 630
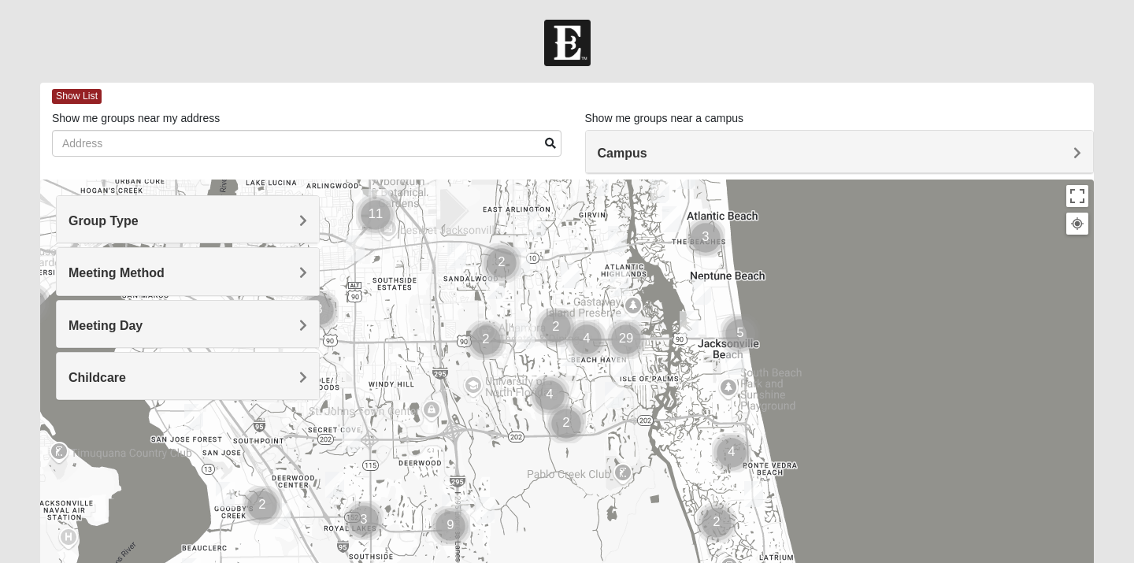
click at [333, 489] on img "Women’s Bowie 32256 Southside Baymeadows" at bounding box center [334, 485] width 19 height 26
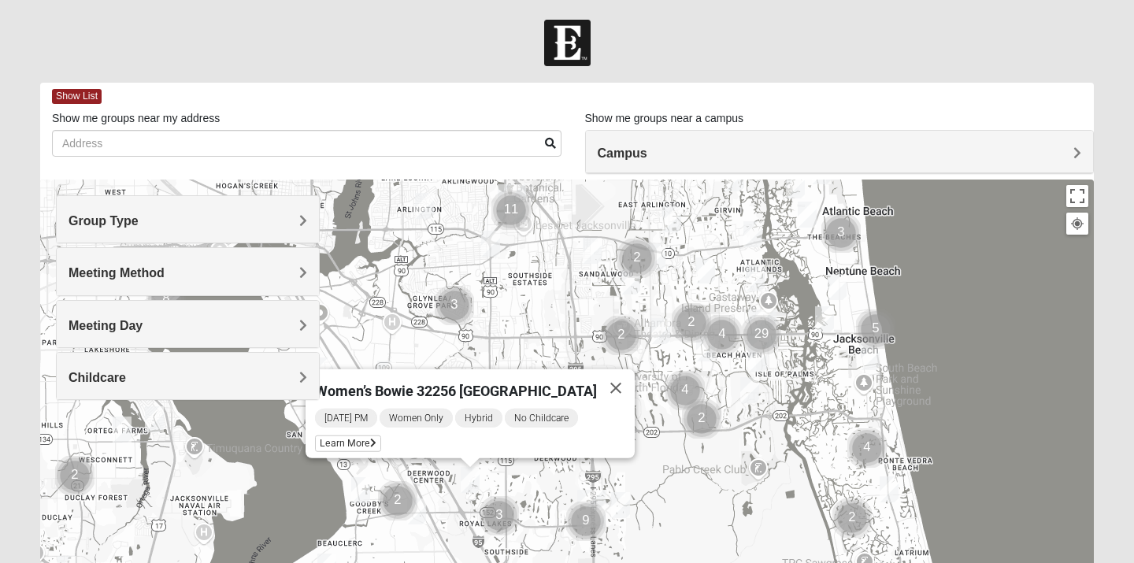
drag, startPoint x: 421, startPoint y: 480, endPoint x: 560, endPoint y: 479, distance: 138.6
click at [560, 476] on div "Women’s Bowie 32256 [GEOGRAPHIC_DATA] [DATE] PM Women Only Hybrid No Childcare …" at bounding box center [567, 495] width 1054 height 630
click at [490, 243] on img "Mens Gornoski 32225" at bounding box center [491, 245] width 19 height 26
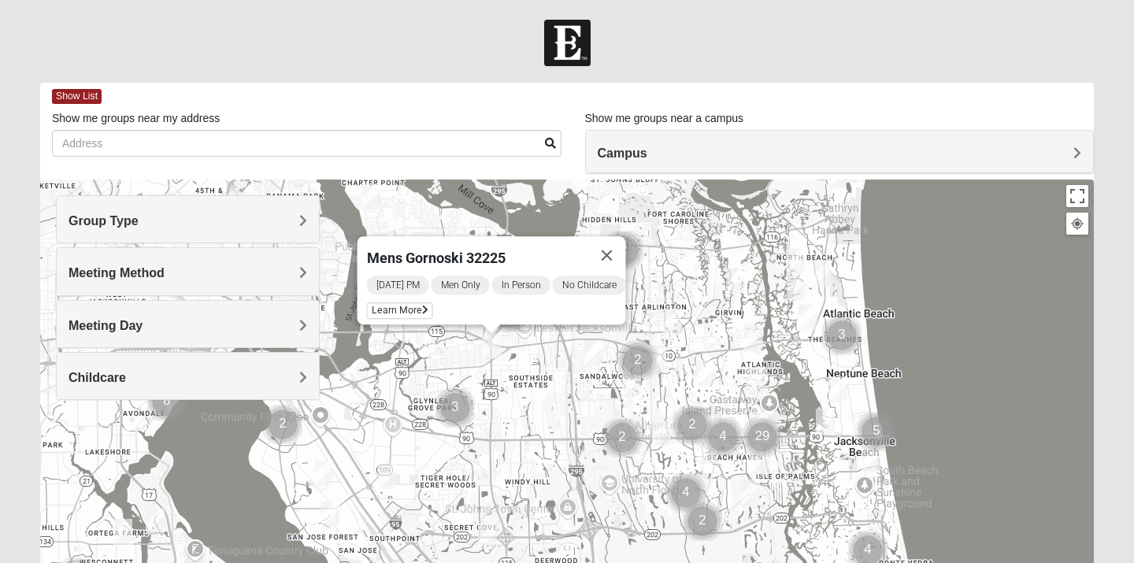
click at [239, 218] on h4 "Group Type" at bounding box center [188, 220] width 239 height 15
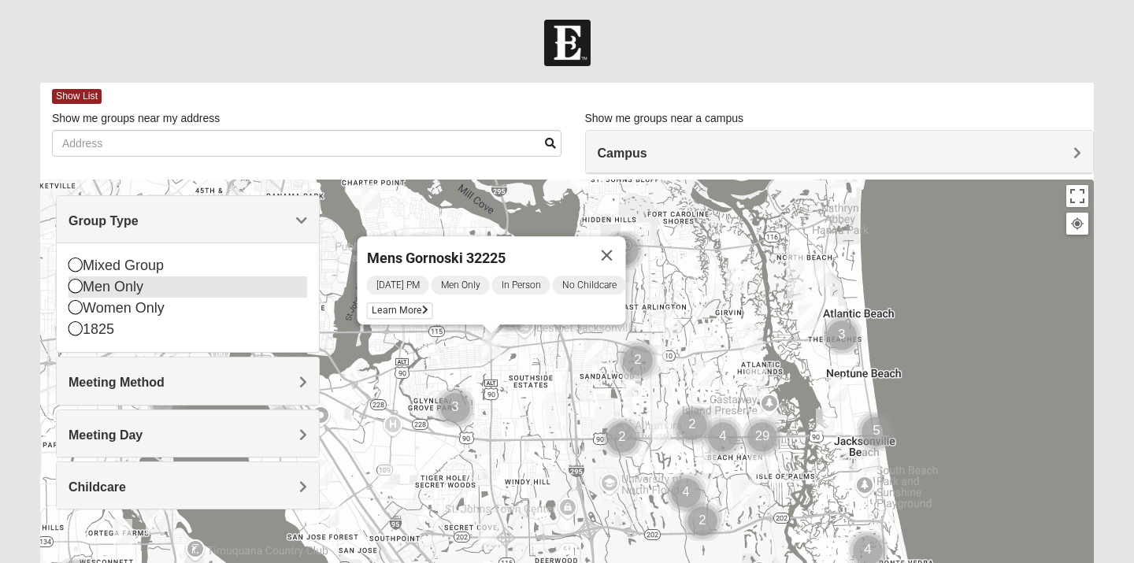
click at [144, 284] on div "Men Only" at bounding box center [188, 286] width 239 height 21
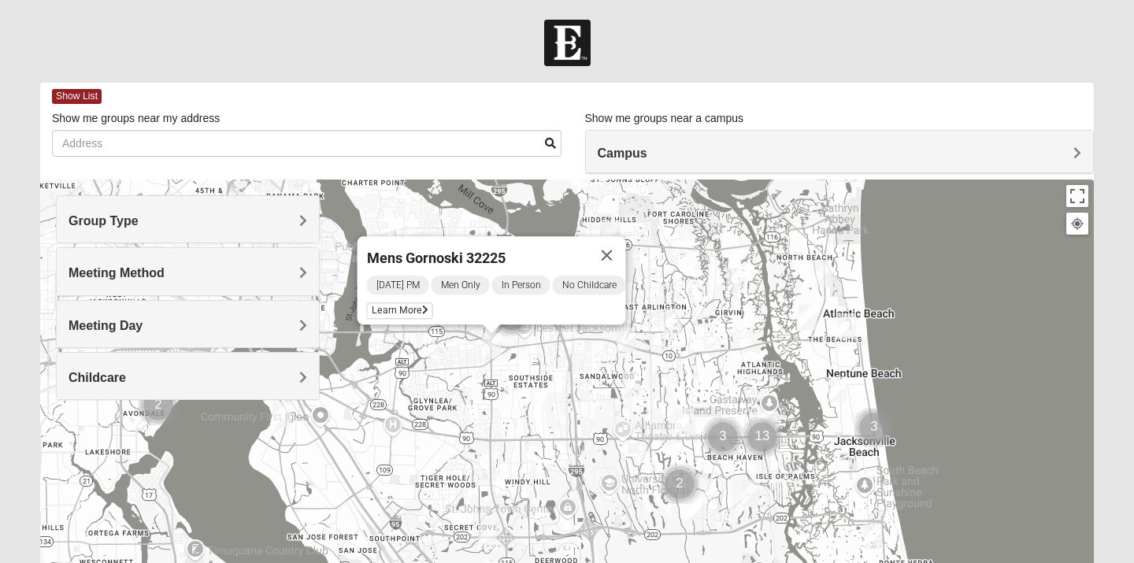
click at [134, 274] on span "Meeting Method" at bounding box center [117, 272] width 96 height 13
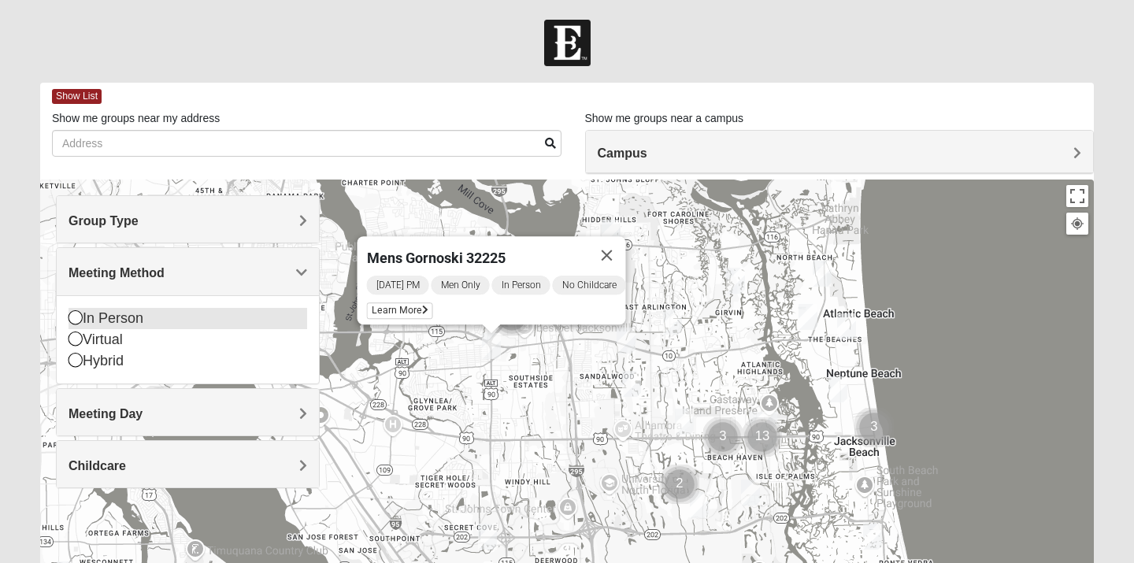
click at [99, 321] on div "In Person" at bounding box center [188, 318] width 239 height 21
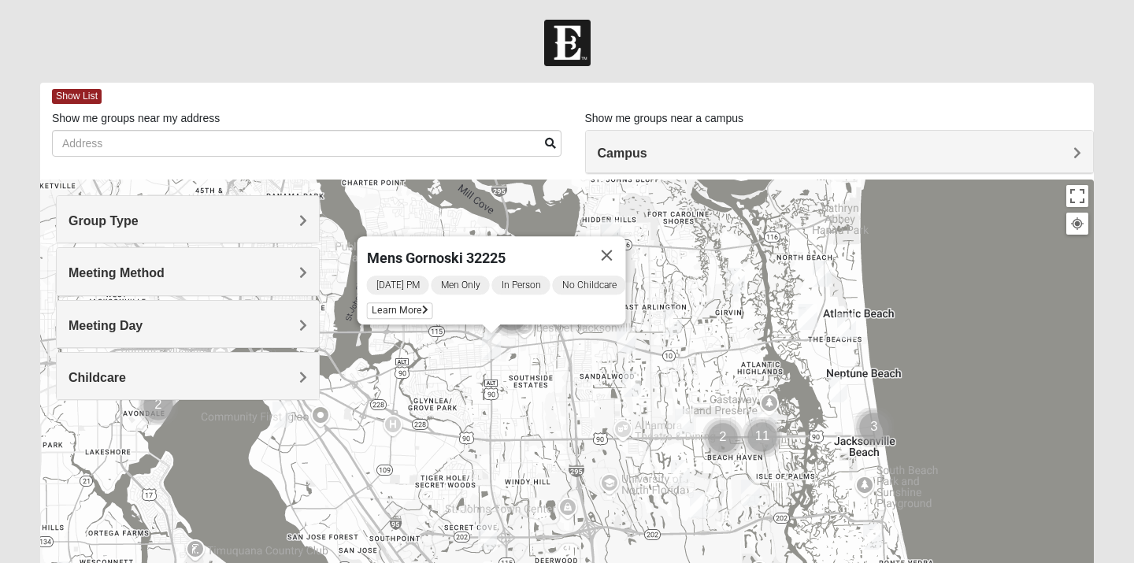
click at [98, 367] on div "Childcare" at bounding box center [188, 376] width 262 height 46
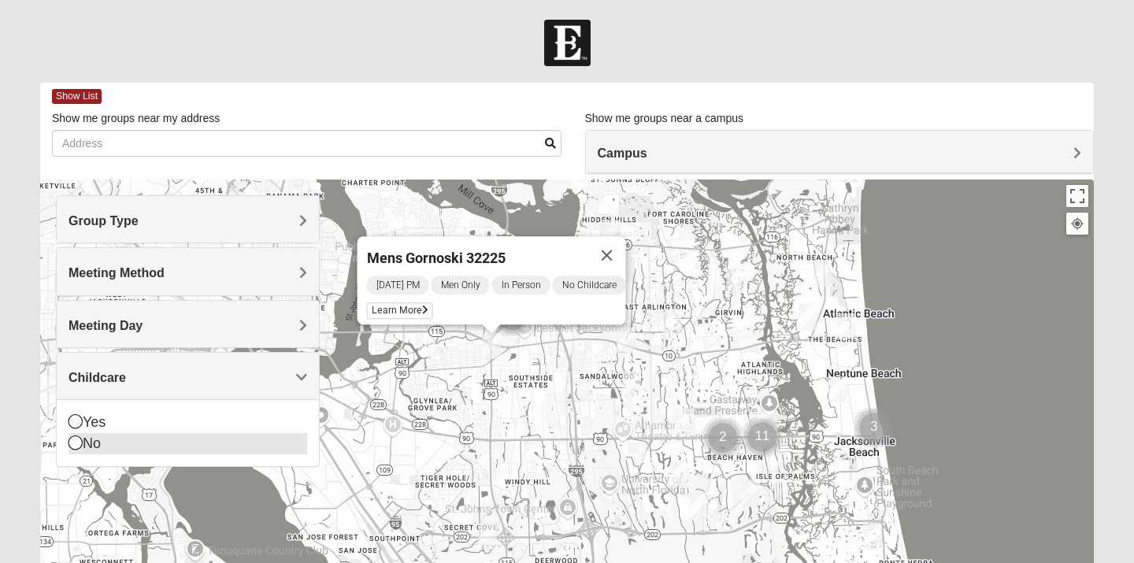
click at [91, 443] on div "No" at bounding box center [188, 443] width 239 height 21
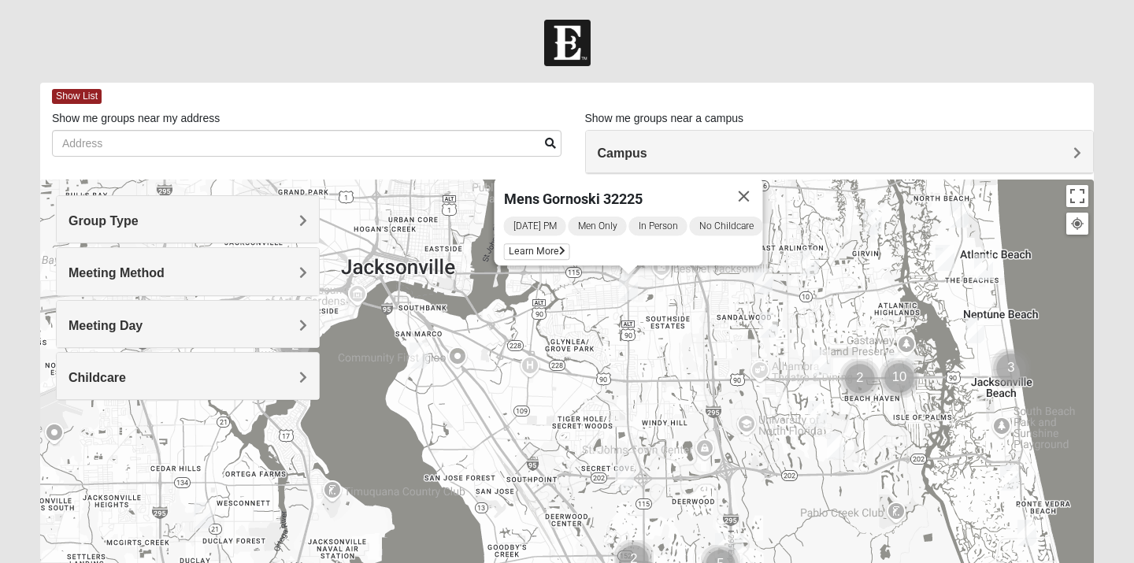
drag, startPoint x: 136, startPoint y: 479, endPoint x: 307, endPoint y: 380, distance: 197.2
click at [307, 380] on div "Group Type Mixed Group Men Only Women Only 1825 Meeting Method In Person Virtual" at bounding box center [567, 495] width 1054 height 630
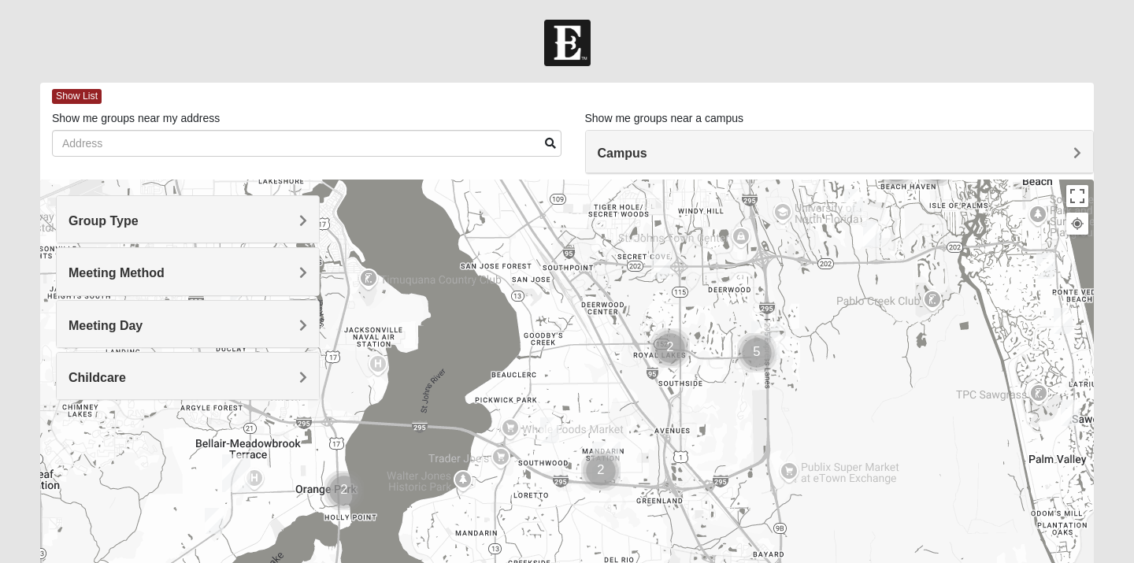
drag, startPoint x: 376, startPoint y: 503, endPoint x: 376, endPoint y: 310, distance: 193.7
click at [376, 310] on div "Mens Gornoski 32225 [DATE] PM Men Only In Person No Childcare Learn More" at bounding box center [567, 495] width 1054 height 630
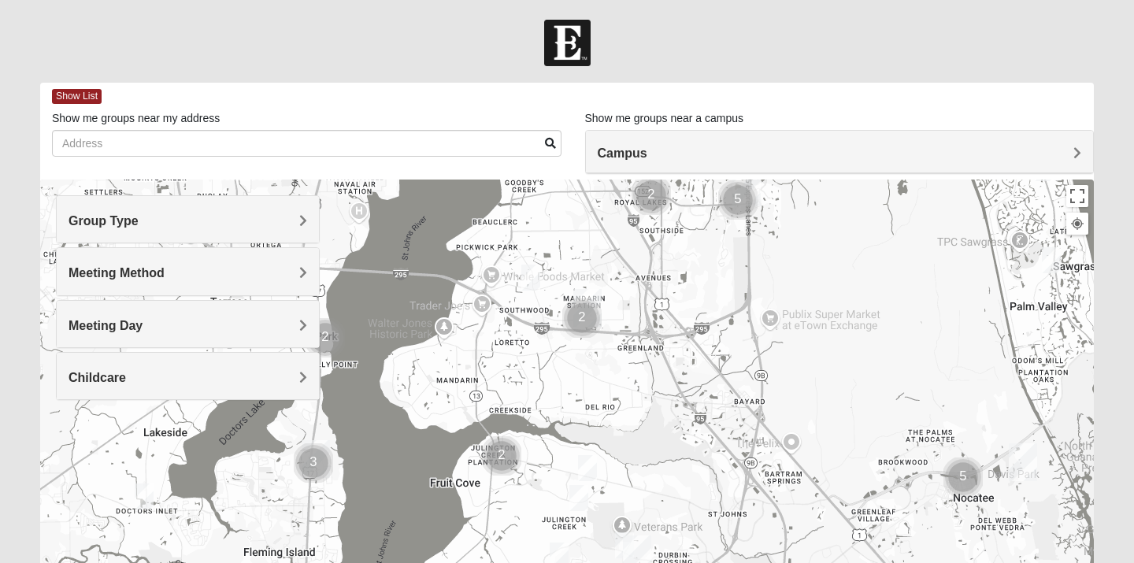
drag, startPoint x: 302, startPoint y: 486, endPoint x: 284, endPoint y: 391, distance: 97.0
click at [284, 389] on div "Group Type Mixed Group Men Only Women Only 1825 Meeting Method In Person Virtual" at bounding box center [567, 495] width 1054 height 630
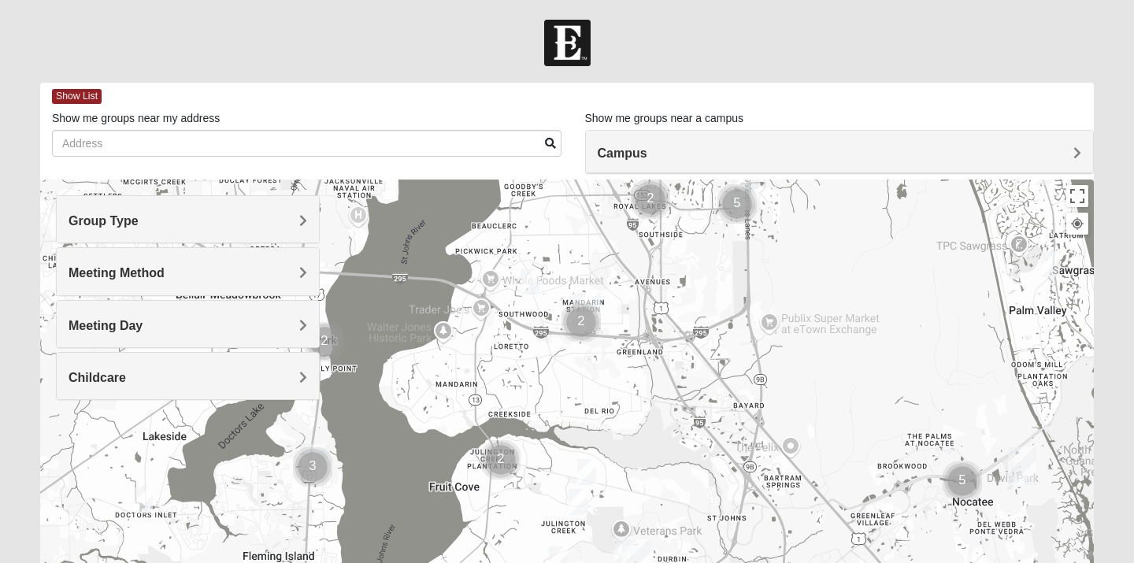
click at [292, 377] on h4 "Childcare" at bounding box center [188, 377] width 239 height 15
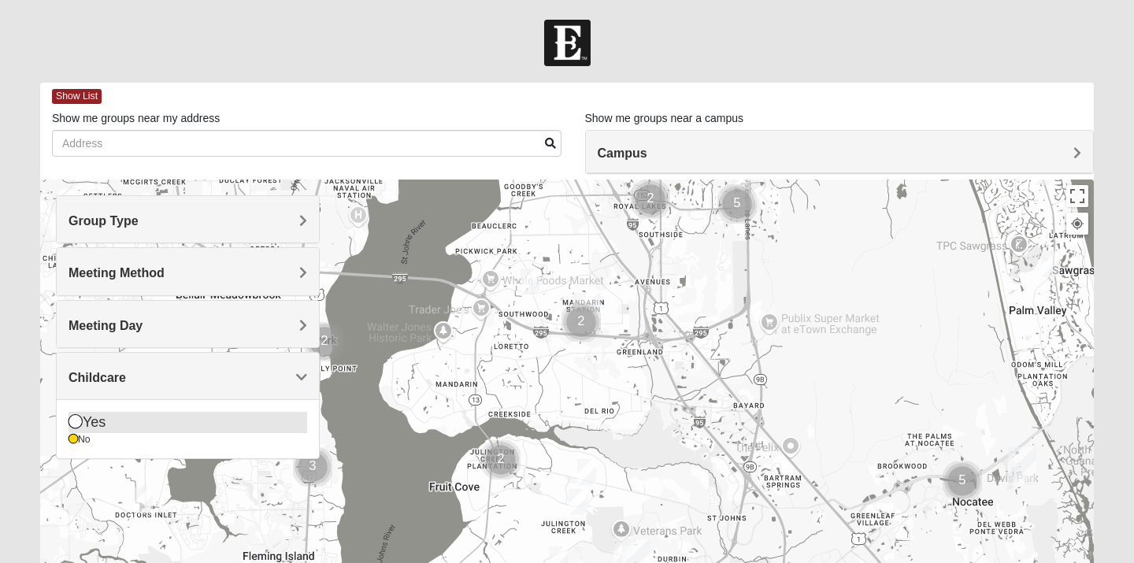
click at [101, 421] on div "Yes" at bounding box center [188, 422] width 239 height 21
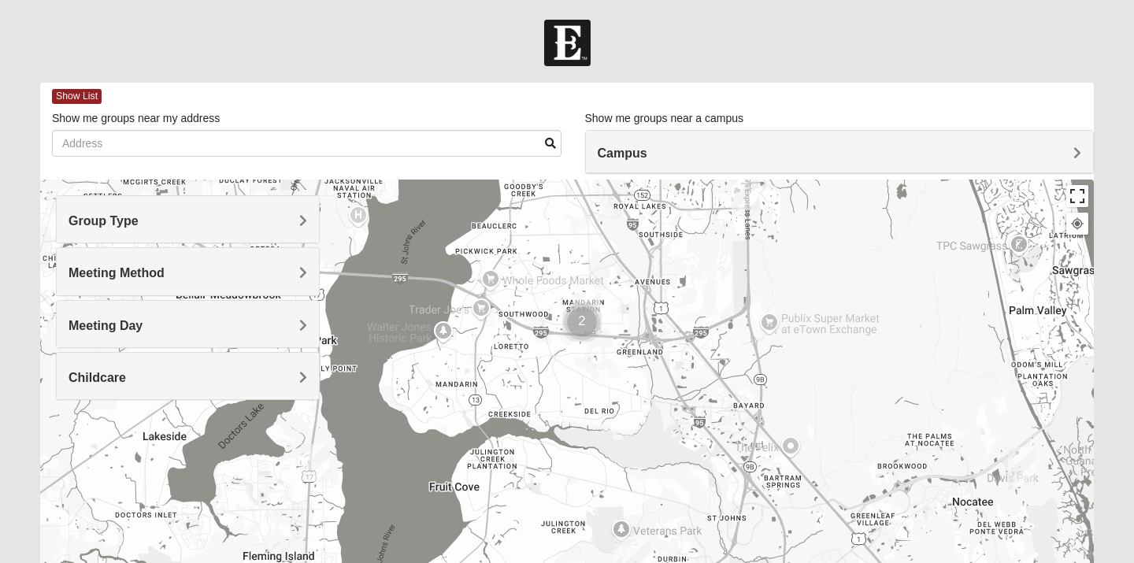
click at [1080, 194] on button "Toggle fullscreen view" at bounding box center [1077, 196] width 22 height 22
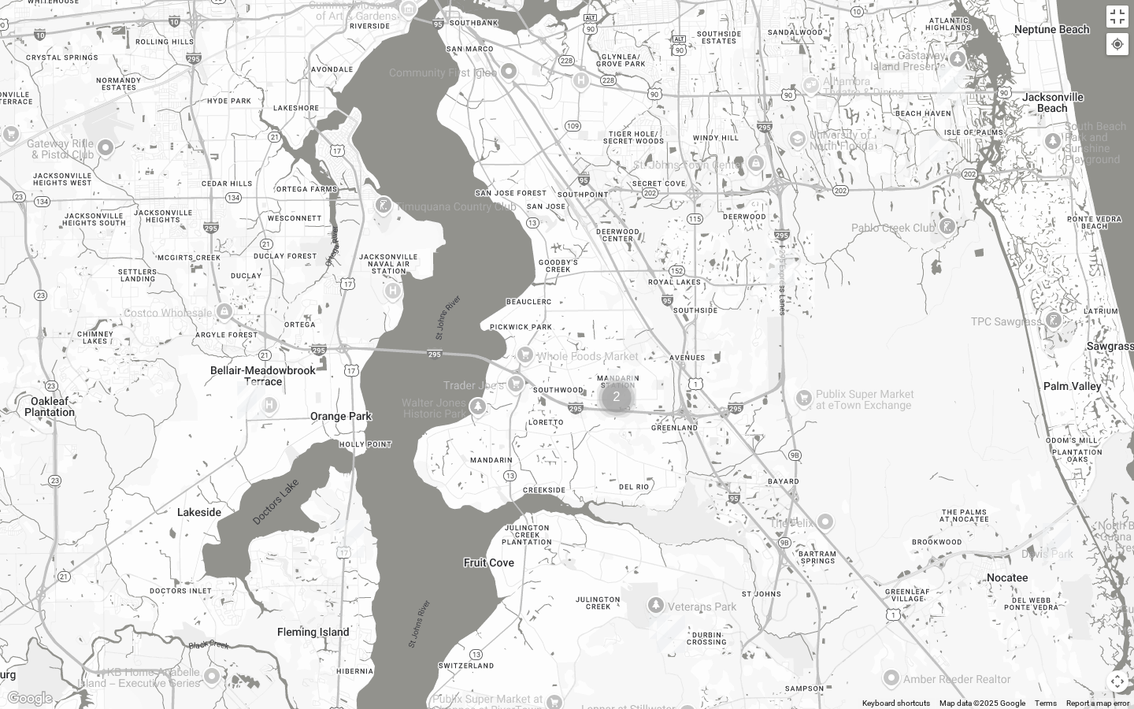
drag, startPoint x: 310, startPoint y: 401, endPoint x: 343, endPoint y: 621, distance: 222.2
click at [345, 562] on div at bounding box center [567, 354] width 1134 height 709
click at [1117, 16] on button "Toggle fullscreen view" at bounding box center [1117, 17] width 22 height 22
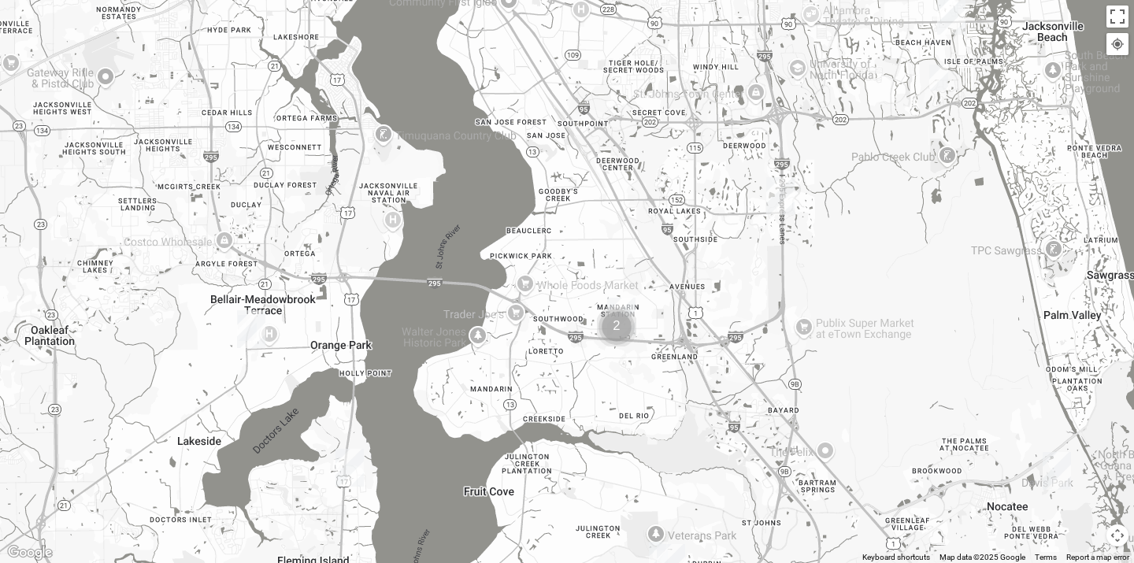
click at [180, 368] on div "Childcare" at bounding box center [188, 376] width 262 height 46
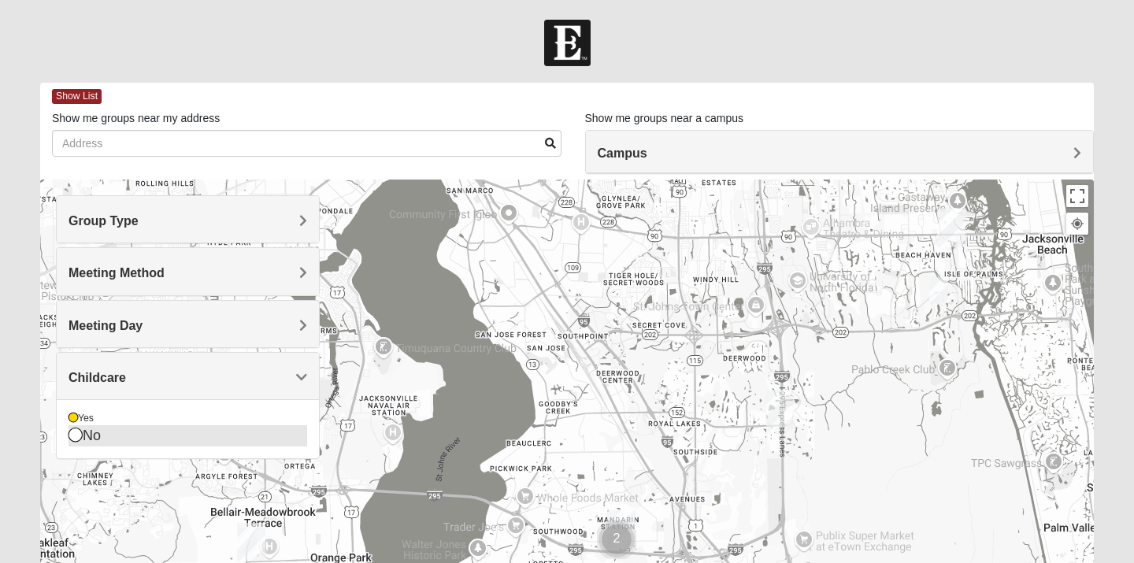
click at [101, 436] on div "No" at bounding box center [188, 435] width 239 height 21
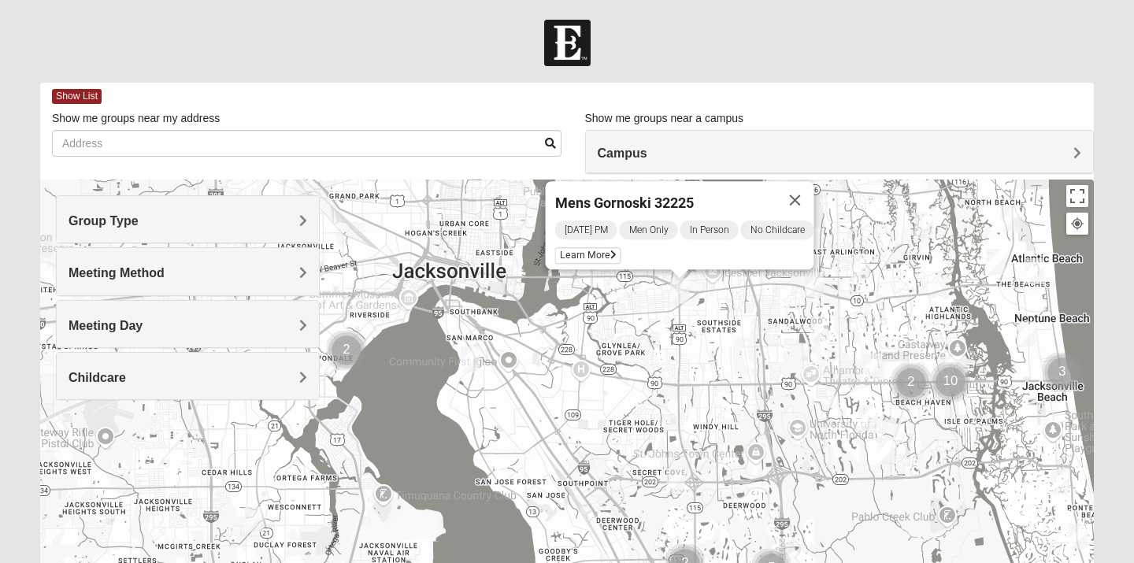
drag, startPoint x: 311, startPoint y: 502, endPoint x: 307, endPoint y: 403, distance: 98.5
click at [307, 403] on div "Group Type Mixed Group Men Only Women Only 1825 Meeting Method In Person Virtual" at bounding box center [567, 495] width 1054 height 630
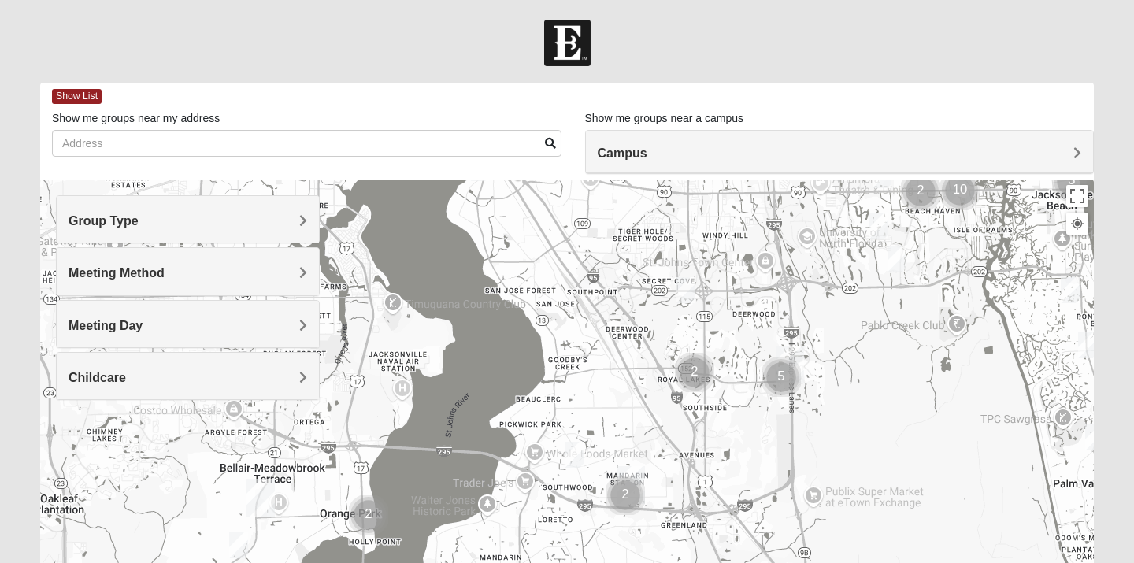
drag, startPoint x: 328, startPoint y: 476, endPoint x: 344, endPoint y: 335, distance: 141.8
click at [344, 335] on div "Mens Gornoski 32225 [DATE] PM Men Only In Person No Childcare Learn More" at bounding box center [567, 495] width 1054 height 630
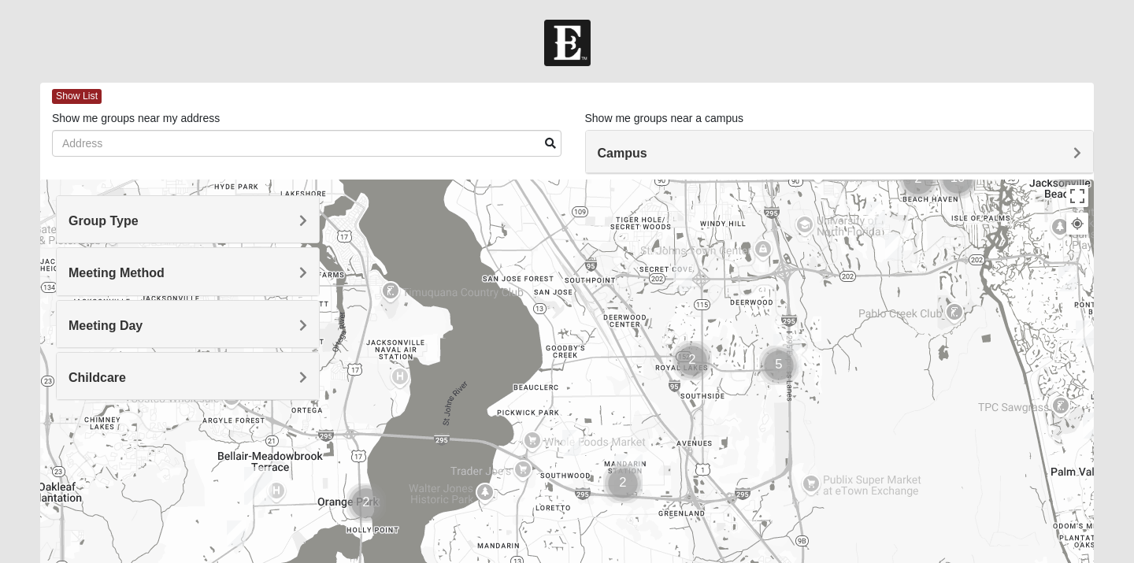
click at [239, 532] on img "Mens Hughes 32073" at bounding box center [236, 534] width 19 height 26
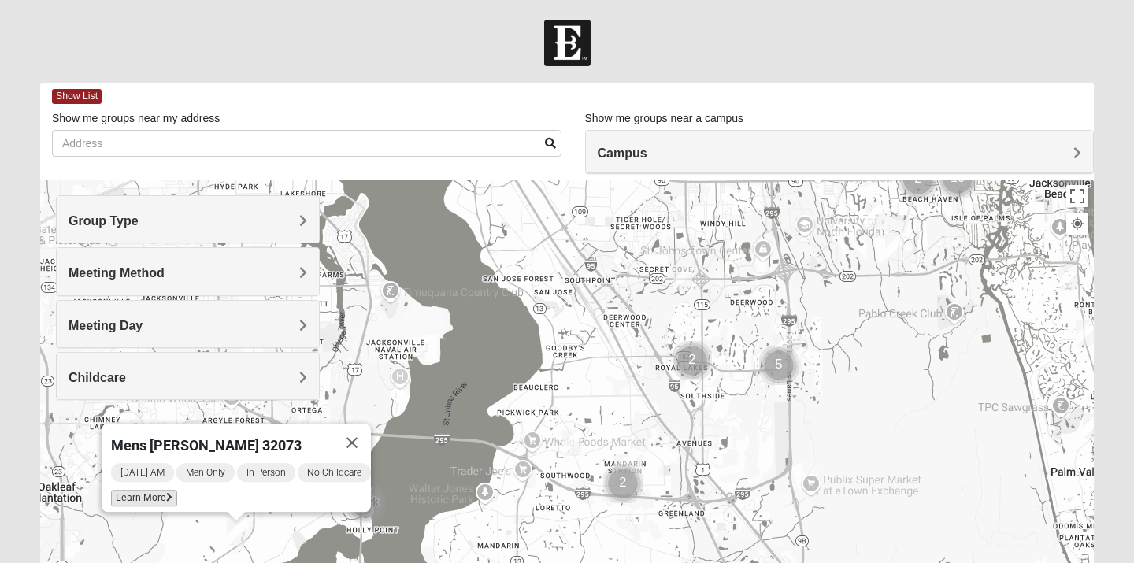
click at [147, 490] on span "Learn More" at bounding box center [144, 498] width 66 height 17
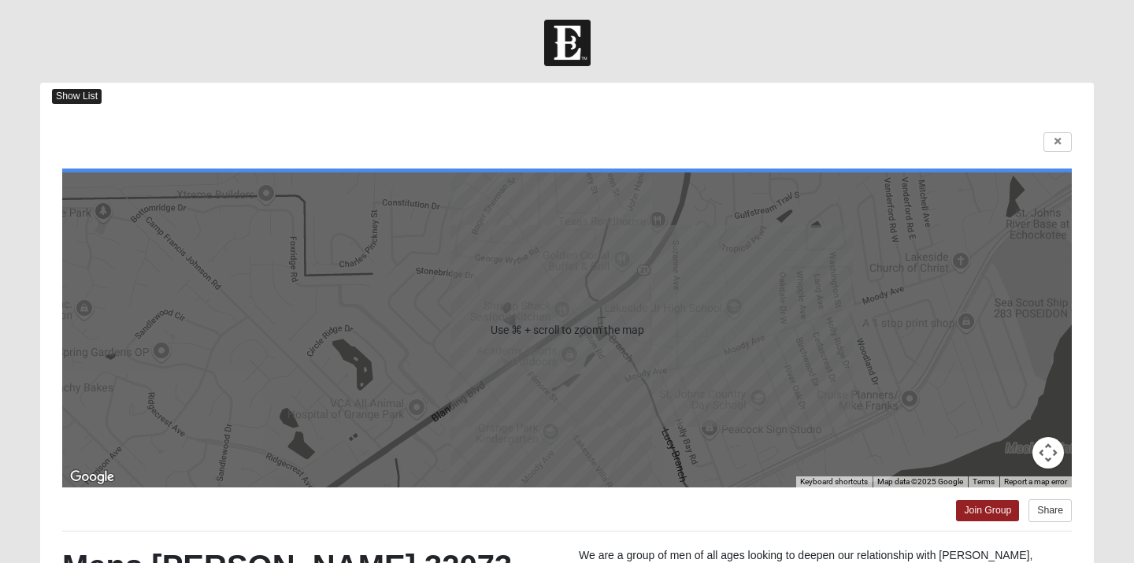
click at [65, 95] on span "Show List" at bounding box center [77, 96] width 50 height 15
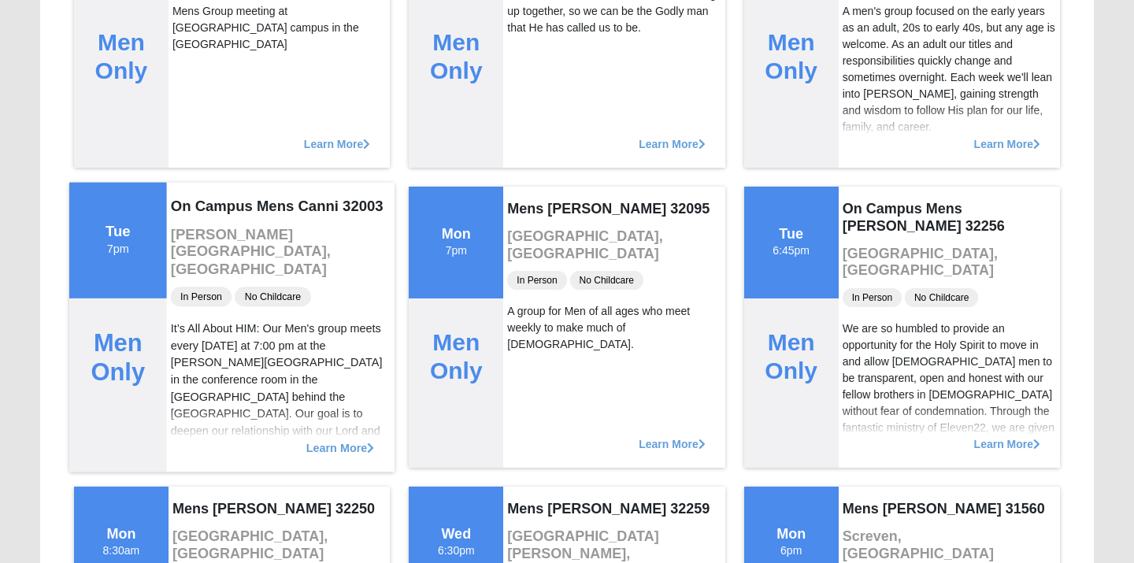
scroll to position [2116, 0]
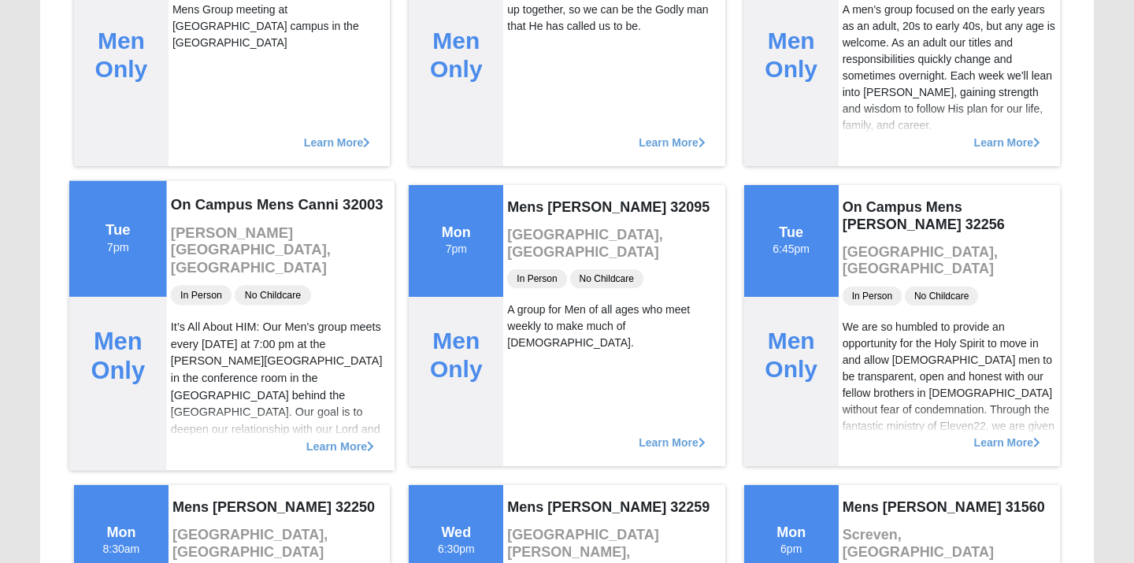
click at [339, 438] on span "Learn More" at bounding box center [340, 438] width 69 height 0
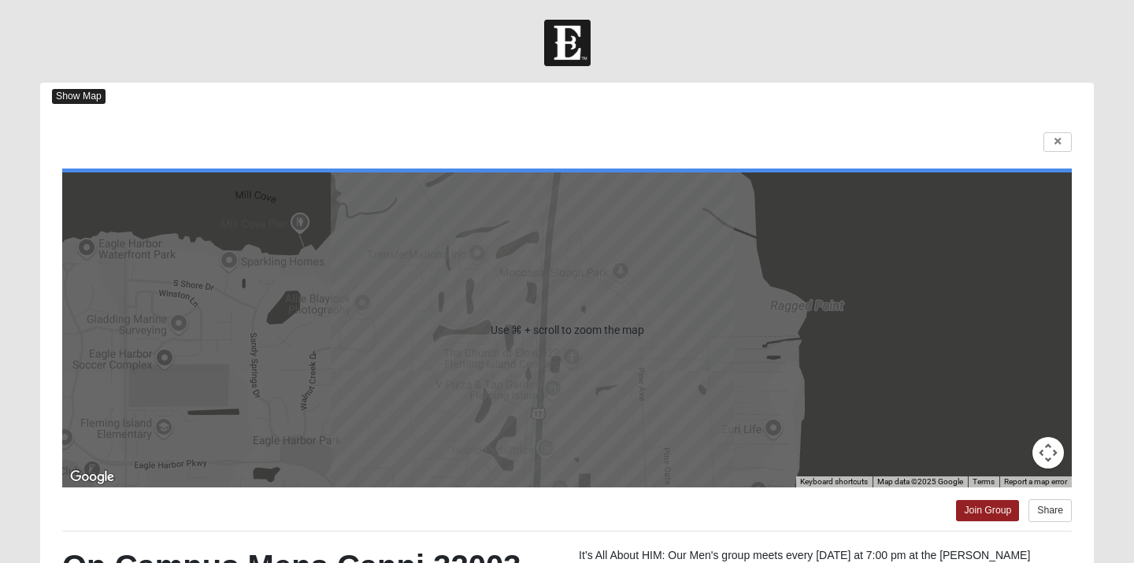
scroll to position [0, 0]
click at [87, 100] on span "Show Map" at bounding box center [79, 96] width 54 height 15
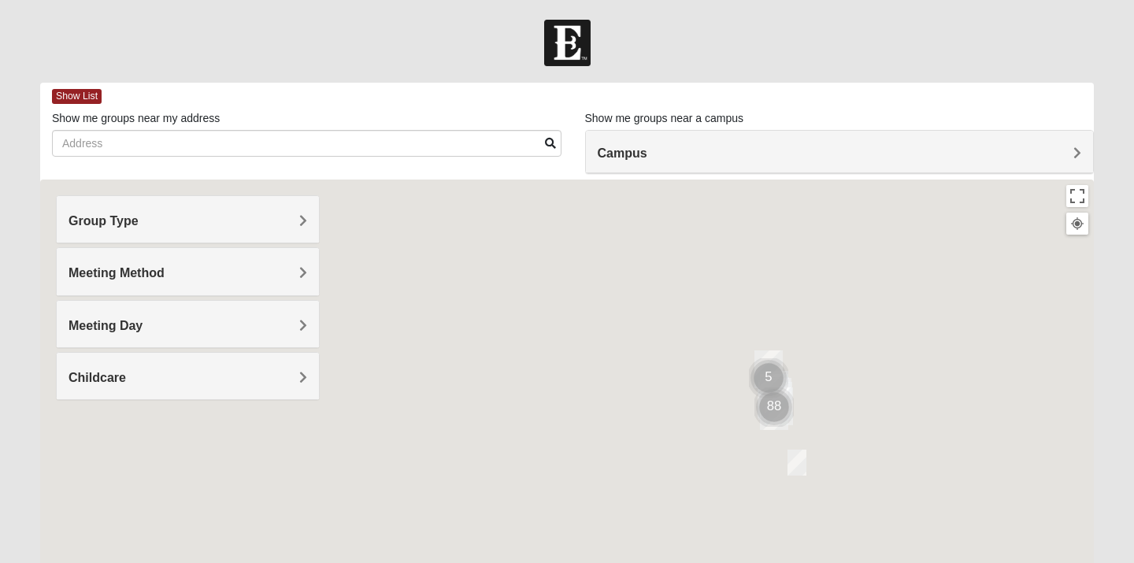
drag, startPoint x: 462, startPoint y: 410, endPoint x: 573, endPoint y: 146, distance: 287.0
click at [573, 146] on div "Show List Loading Groups Keywords Filter Additional Filters Campus [GEOGRAPHIC_…" at bounding box center [567, 446] width 1054 height 727
